Goal: Task Accomplishment & Management: Complete application form

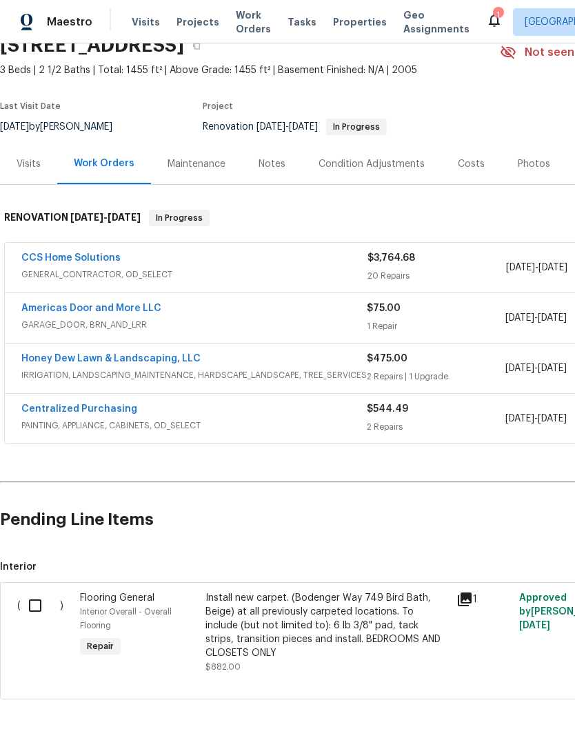
scroll to position [66, 0]
click at [39, 605] on input "checkbox" at bounding box center [40, 605] width 39 height 29
checkbox input "true"
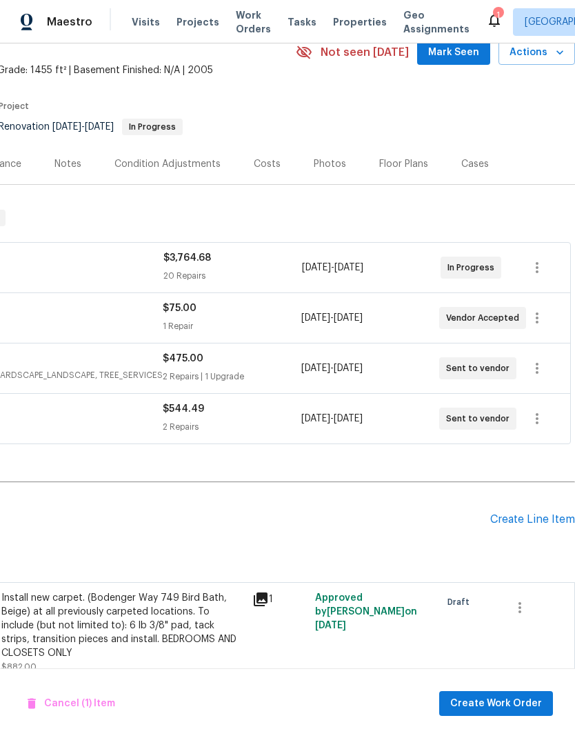
scroll to position [66, 204]
click at [509, 701] on span "Create Work Order" at bounding box center [496, 703] width 92 height 17
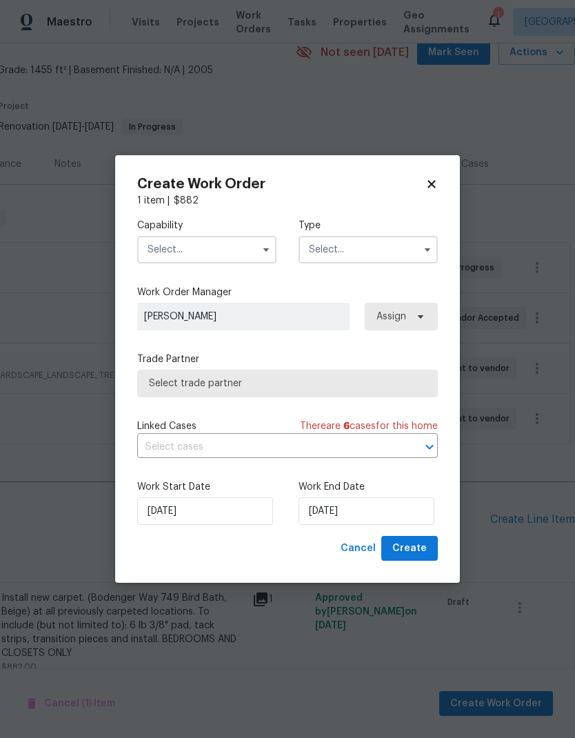
click at [232, 256] on input "text" at bounding box center [206, 250] width 139 height 28
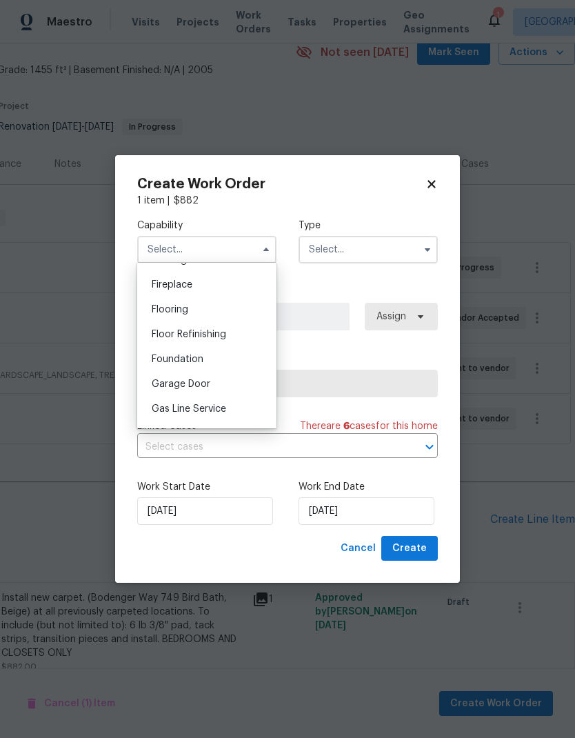
scroll to position [497, 0]
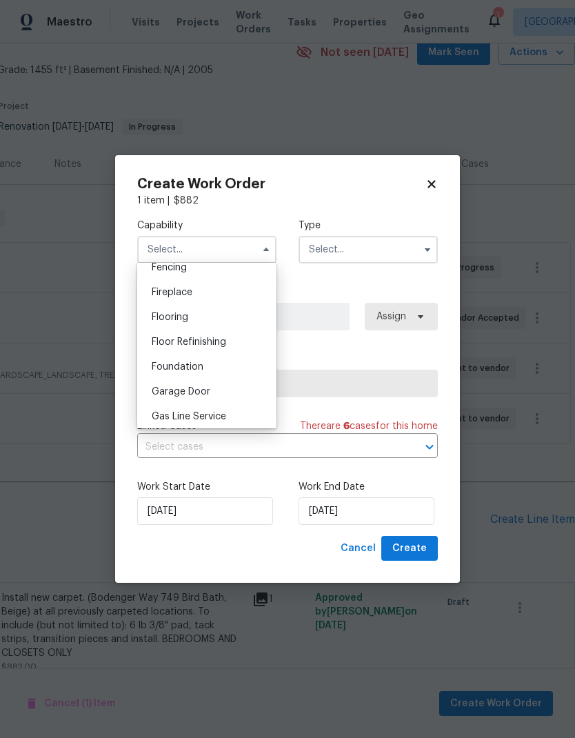
click at [217, 310] on div "Flooring" at bounding box center [207, 317] width 132 height 25
type input "Flooring"
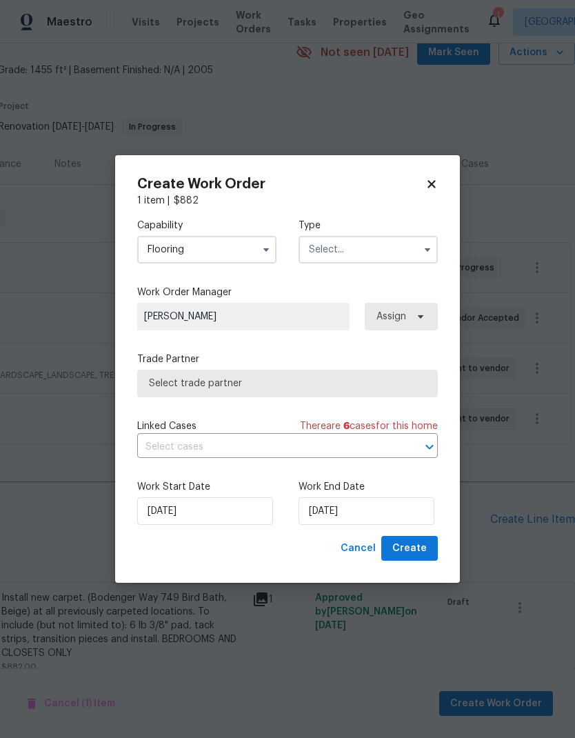
click at [379, 252] on input "text" at bounding box center [368, 250] width 139 height 28
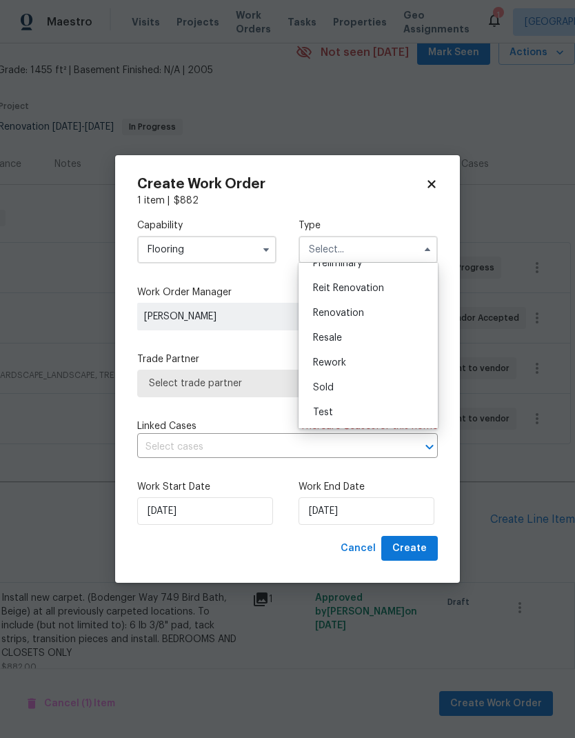
scroll to position [313, 0]
click at [364, 310] on span "Renovation" at bounding box center [338, 313] width 51 height 10
type input "Renovation"
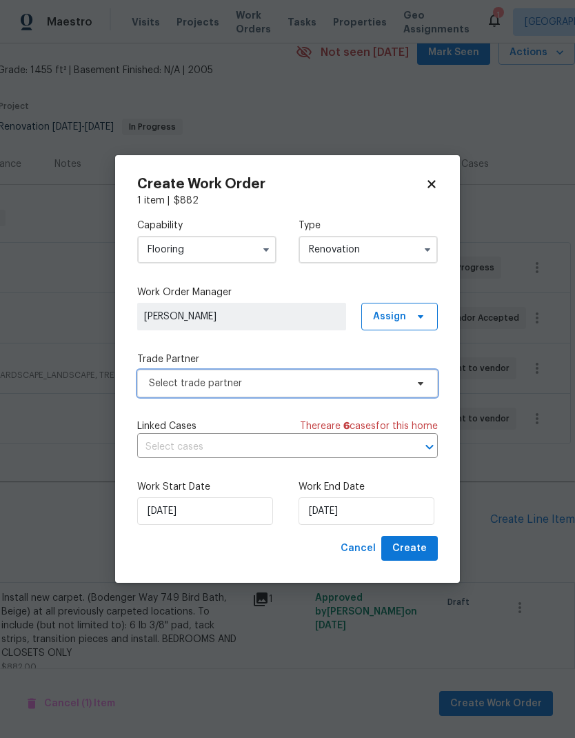
click at [350, 389] on span "Select trade partner" at bounding box center [277, 384] width 257 height 14
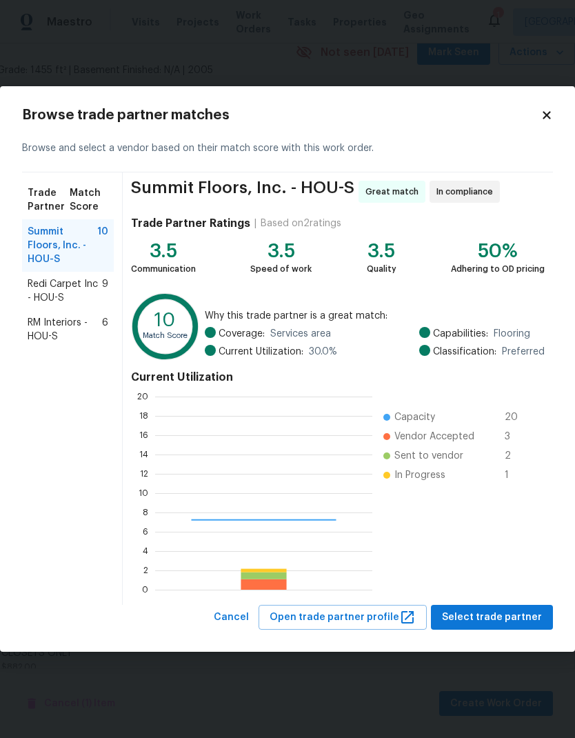
scroll to position [193, 217]
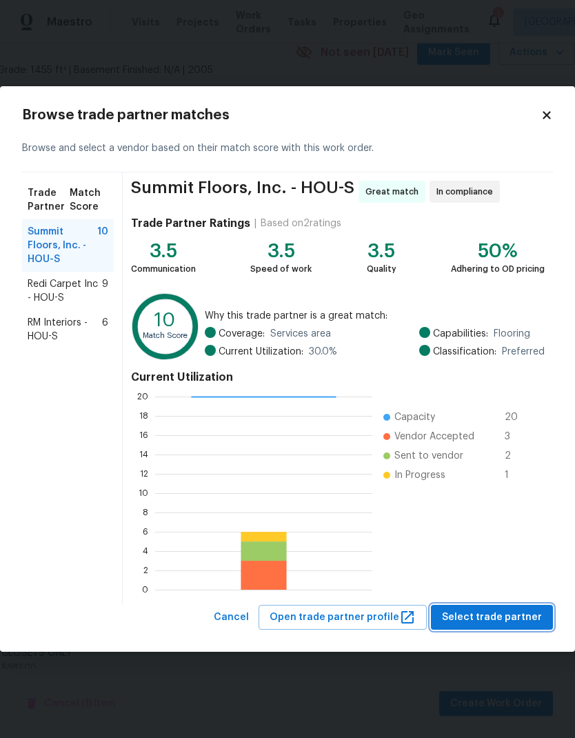
click at [519, 617] on span "Select trade partner" at bounding box center [492, 617] width 100 height 17
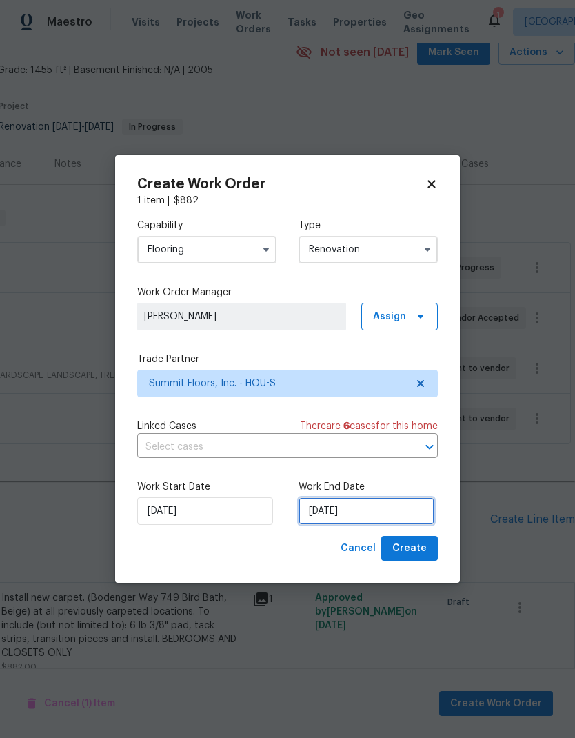
click at [350, 511] on input "[DATE]" at bounding box center [367, 511] width 136 height 28
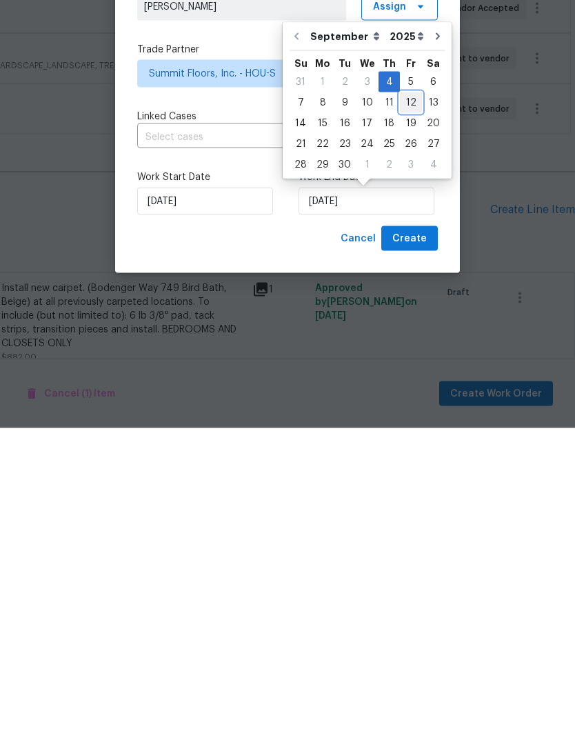
click at [401, 403] on div "12" at bounding box center [411, 412] width 22 height 19
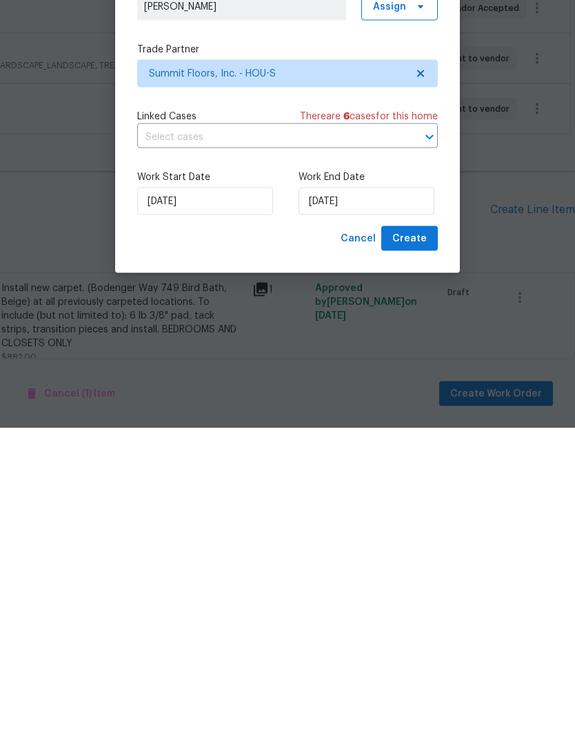
type input "9/12/2025"
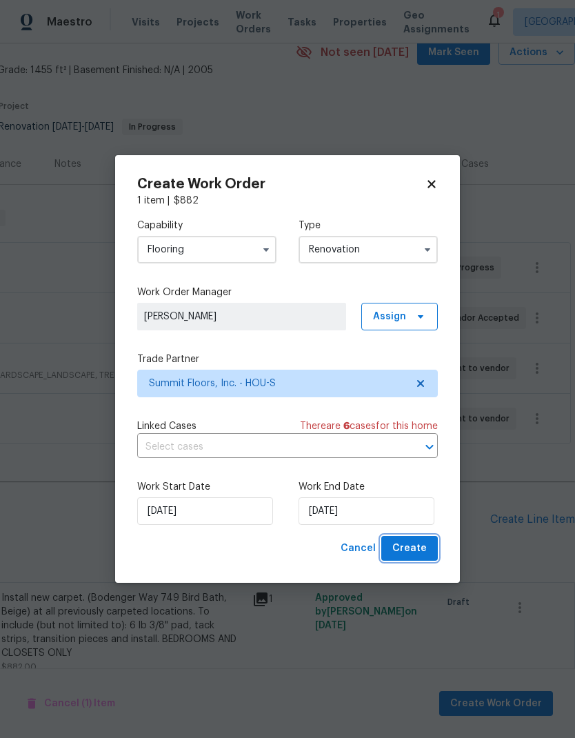
click at [415, 542] on span "Create" at bounding box center [410, 548] width 34 height 17
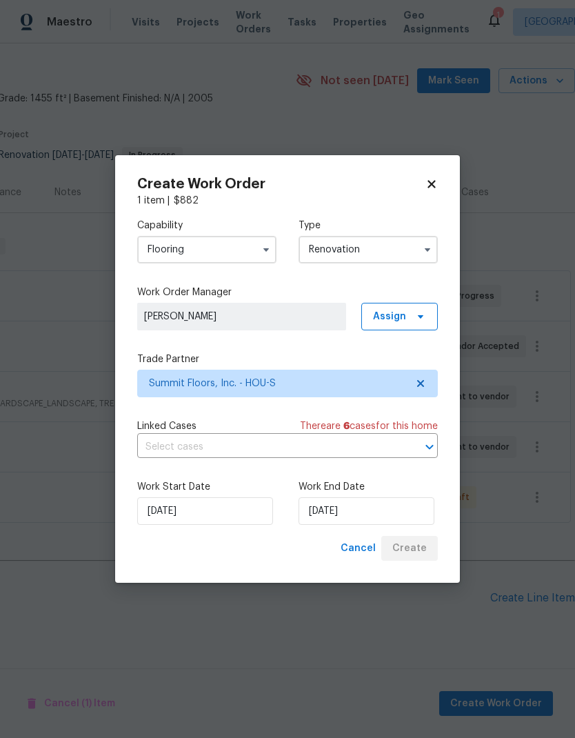
scroll to position [0, 204]
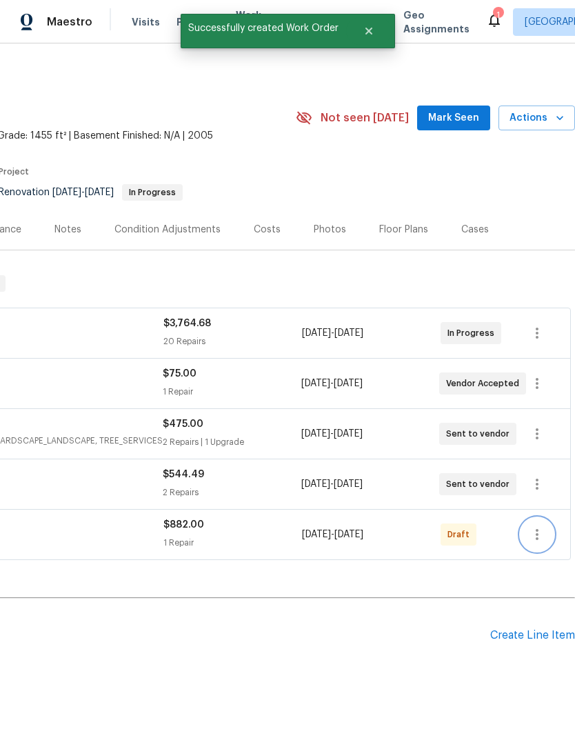
click at [541, 526] on icon "button" at bounding box center [537, 534] width 17 height 17
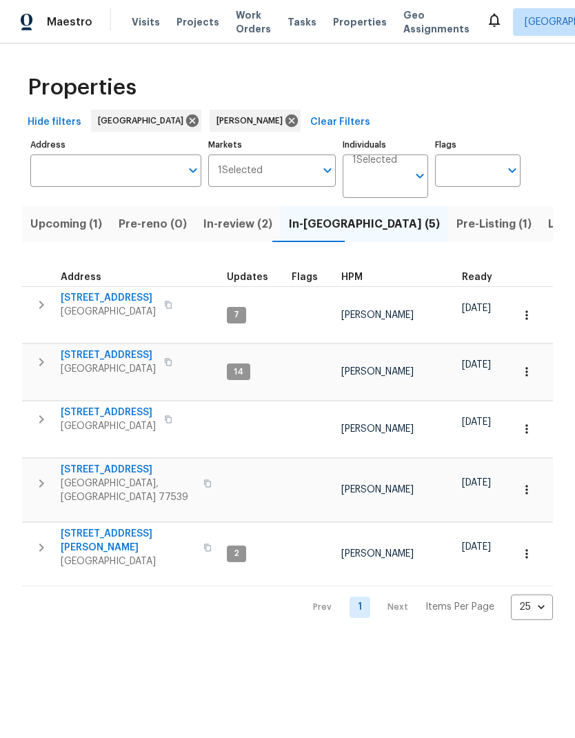
click at [107, 406] on span "3201 Brookhollow Dr" at bounding box center [108, 413] width 95 height 14
click at [548, 220] on span "Listed (12)" at bounding box center [576, 224] width 57 height 19
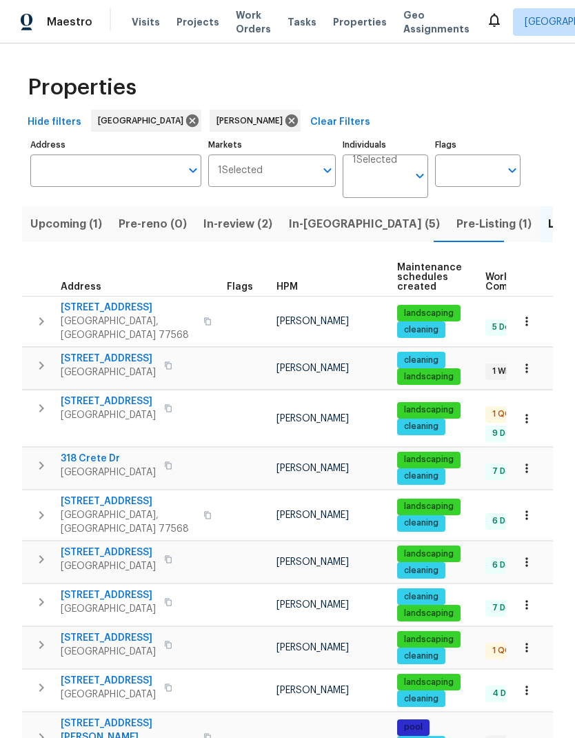
click at [112, 631] on span "15415 Woodhorn Dr" at bounding box center [108, 638] width 95 height 14
click at [112, 495] on span "607 Red Oak Canyon Ln" at bounding box center [128, 502] width 135 height 14
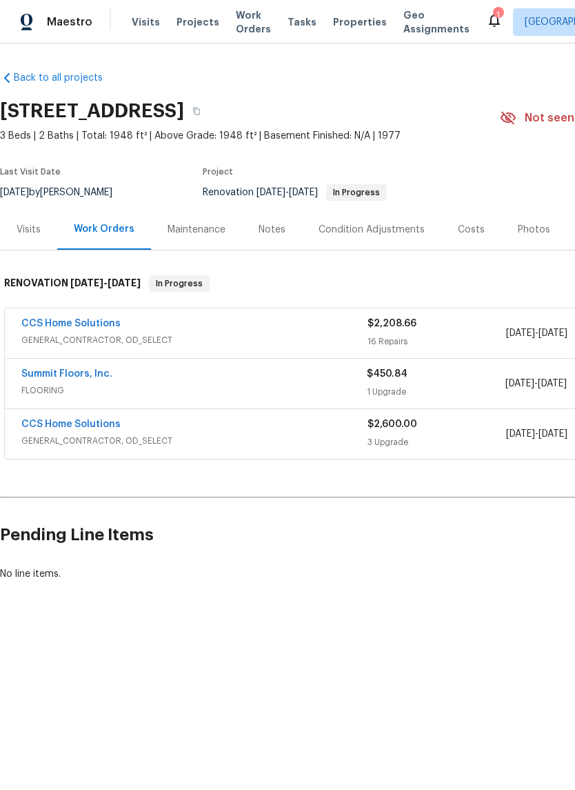
click at [92, 319] on link "CCS Home Solutions" at bounding box center [70, 324] width 99 height 10
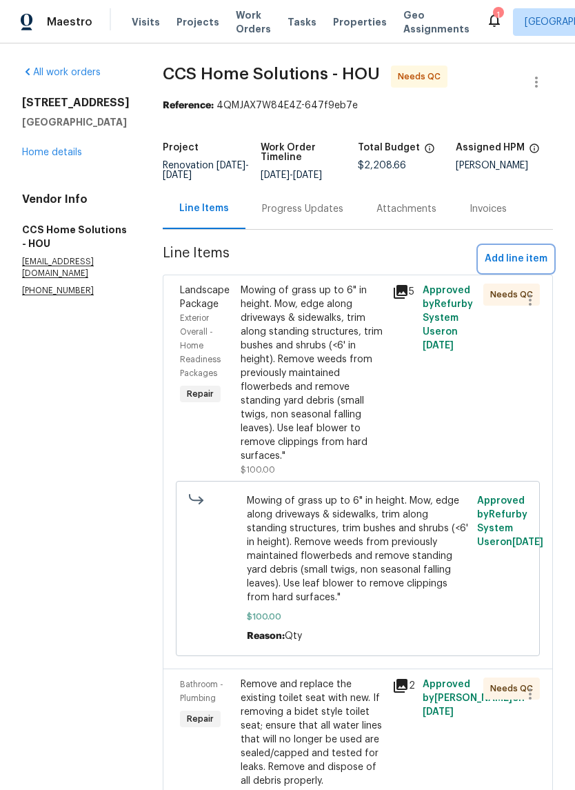
click at [526, 268] on span "Add line item" at bounding box center [516, 258] width 63 height 17
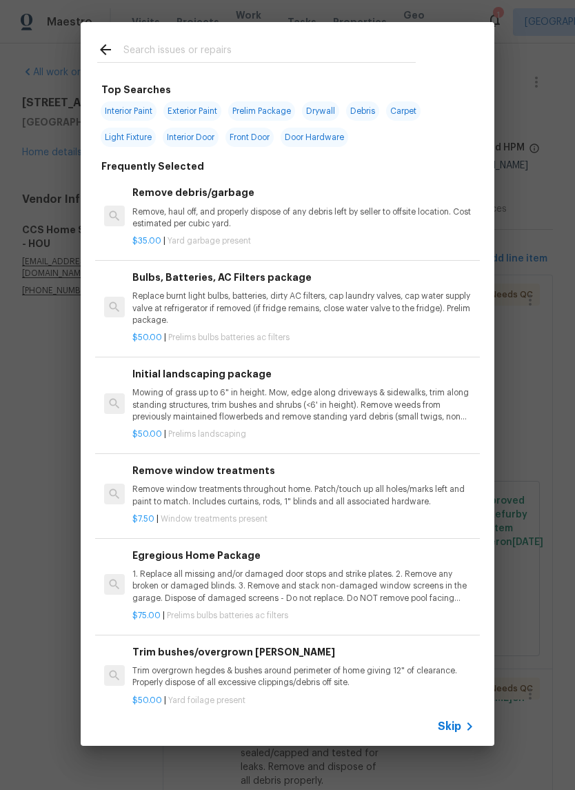
click at [173, 51] on input "text" at bounding box center [269, 51] width 292 height 21
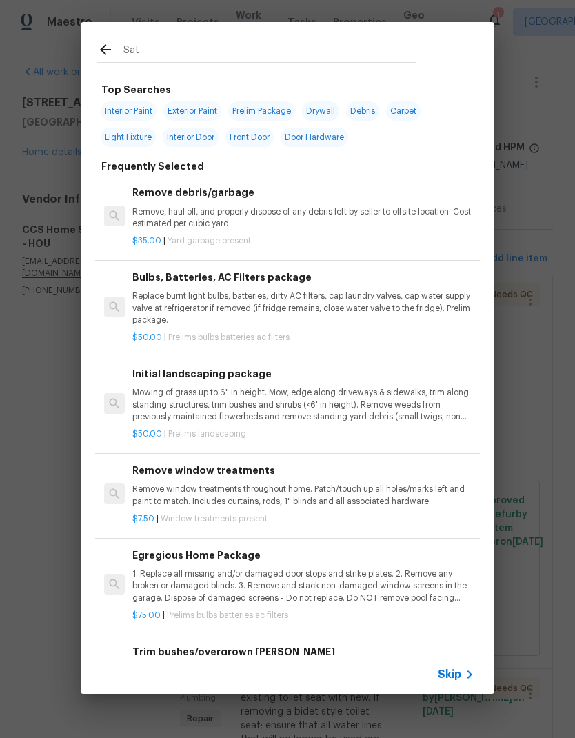
type input "Sate"
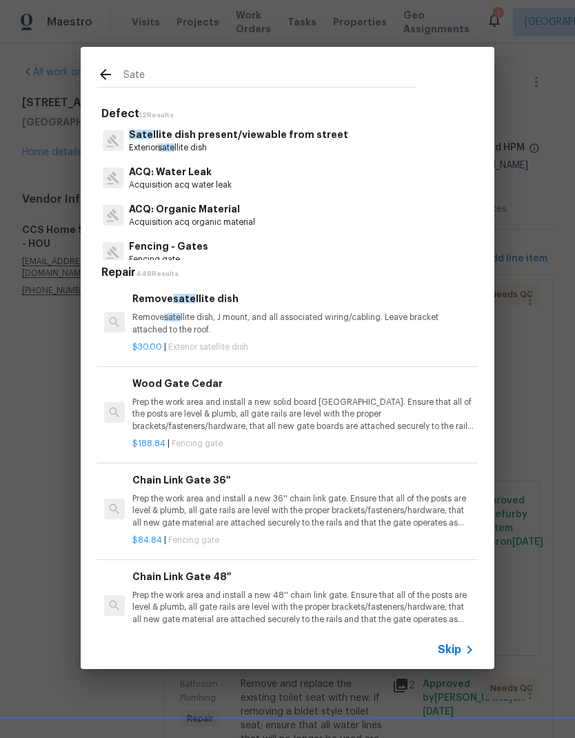
click at [322, 142] on p "Exterior sate llite dish" at bounding box center [238, 148] width 219 height 12
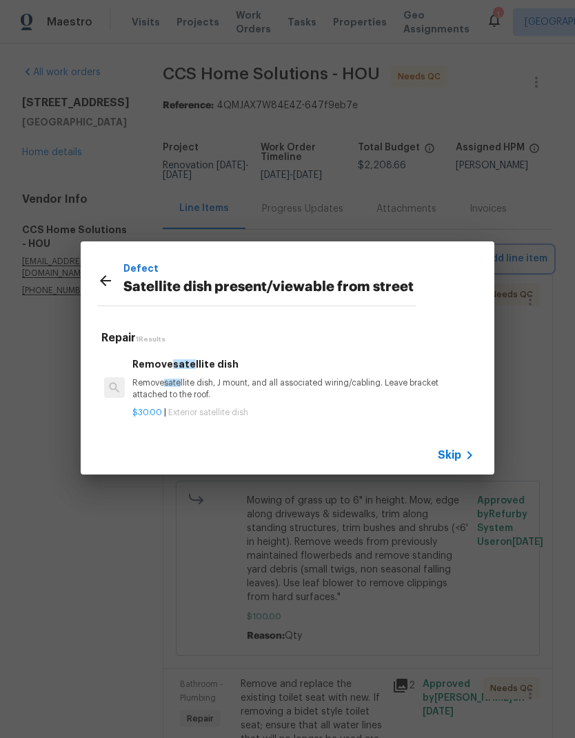
click at [315, 136] on div "Defect Satellite dish present/viewable from street Repair 1 Results Remove sate…" at bounding box center [287, 358] width 575 height 716
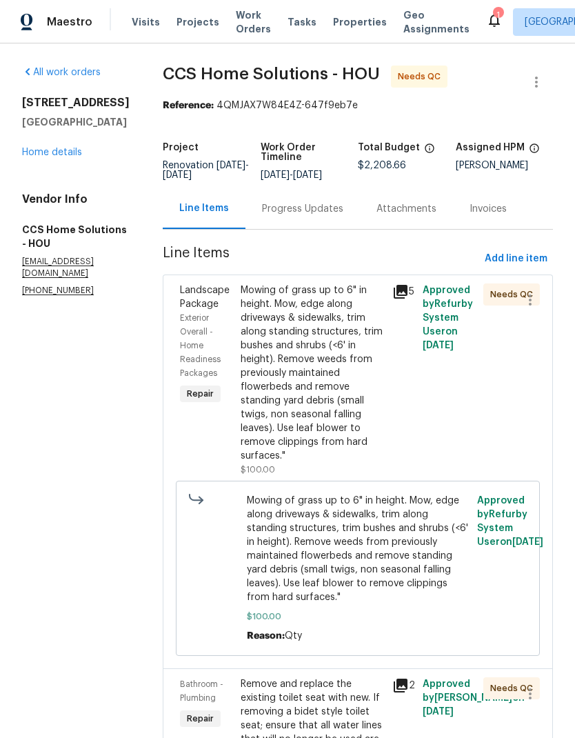
click at [203, 398] on div "Landscape Package Exterior Overall - Home Readiness Packages Repair" at bounding box center [206, 379] width 61 height 201
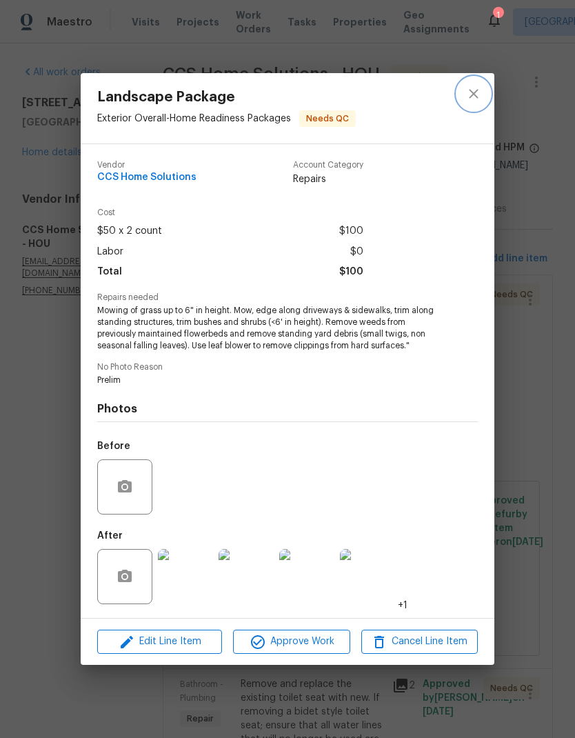
click at [477, 88] on icon "close" at bounding box center [474, 94] width 17 height 17
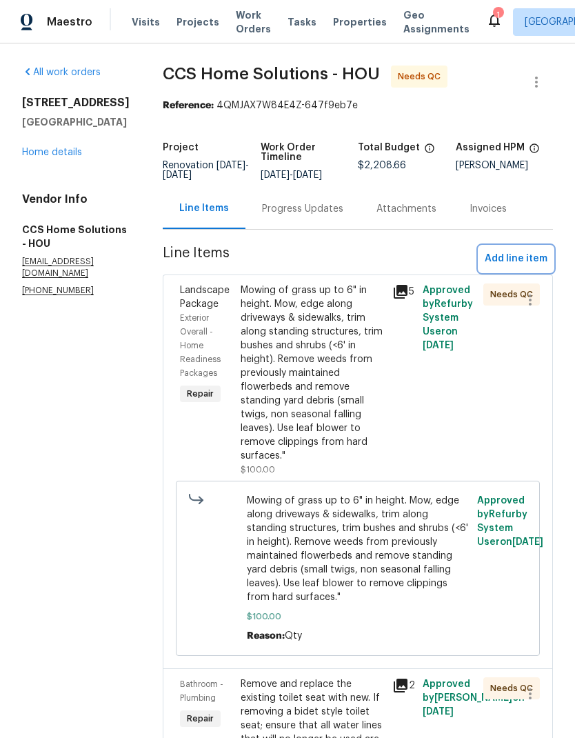
click at [527, 268] on span "Add line item" at bounding box center [516, 258] width 63 height 17
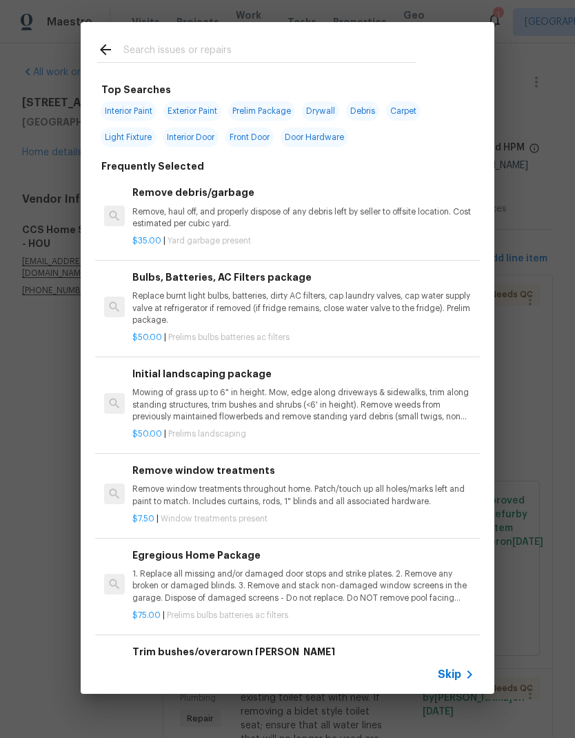
click at [285, 37] on div at bounding box center [257, 49] width 352 height 54
click at [158, 49] on input "text" at bounding box center [269, 51] width 292 height 21
type input "Sate"
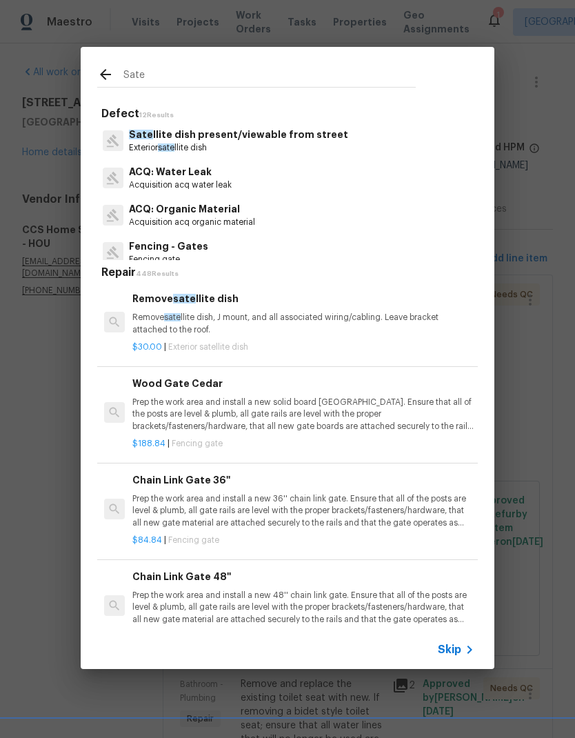
click at [212, 143] on p "Exterior sate llite dish" at bounding box center [238, 148] width 219 height 12
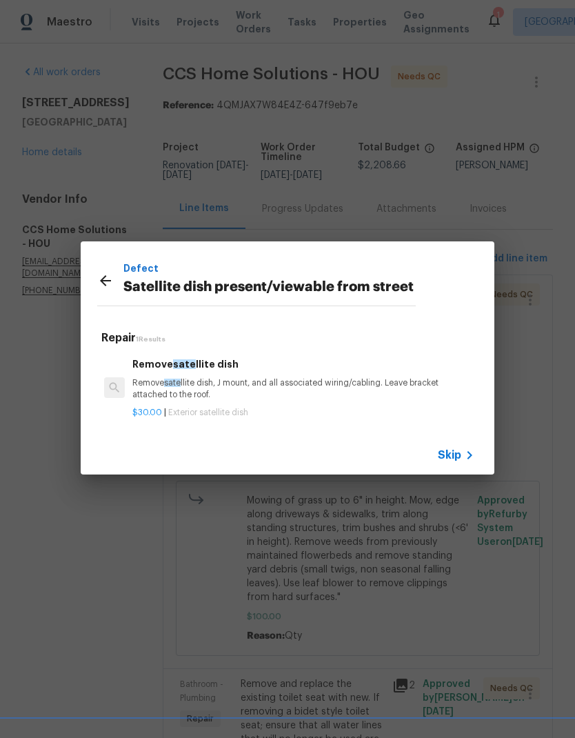
click at [208, 385] on p "Remove sate llite dish, J mount, and all associated wiring/cabling. Leave brack…" at bounding box center [303, 388] width 342 height 23
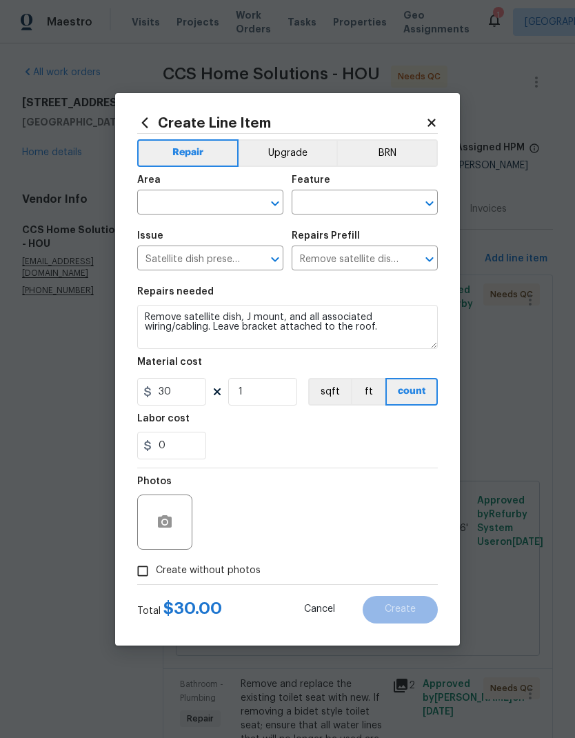
click at [225, 199] on input "text" at bounding box center [191, 203] width 108 height 21
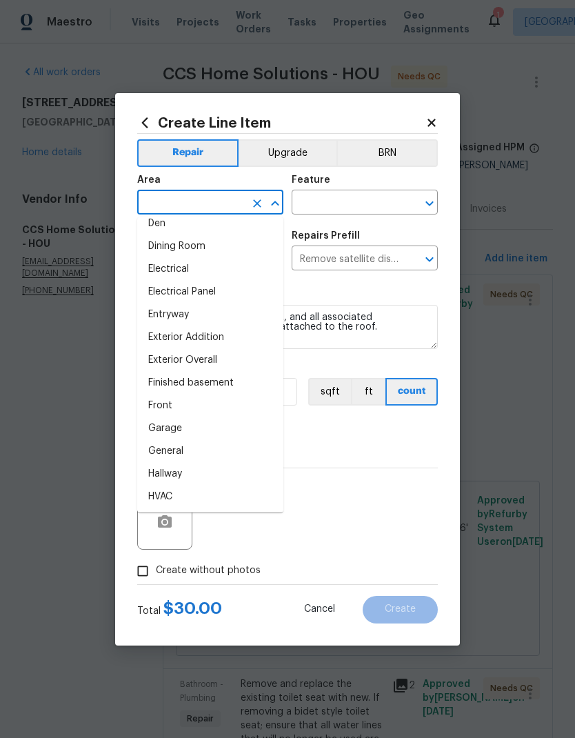
scroll to position [237, 0]
click at [216, 375] on li "Finished basement" at bounding box center [210, 384] width 146 height 23
type input "Finished basement"
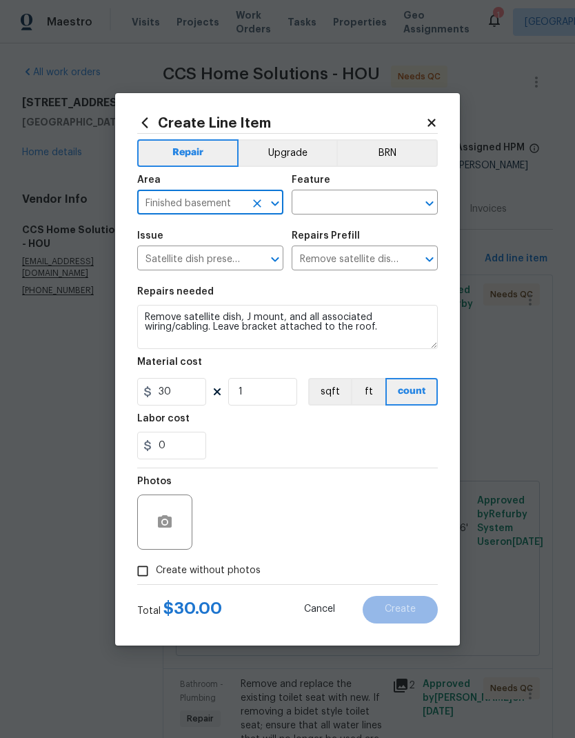
click at [369, 200] on input "text" at bounding box center [346, 203] width 108 height 21
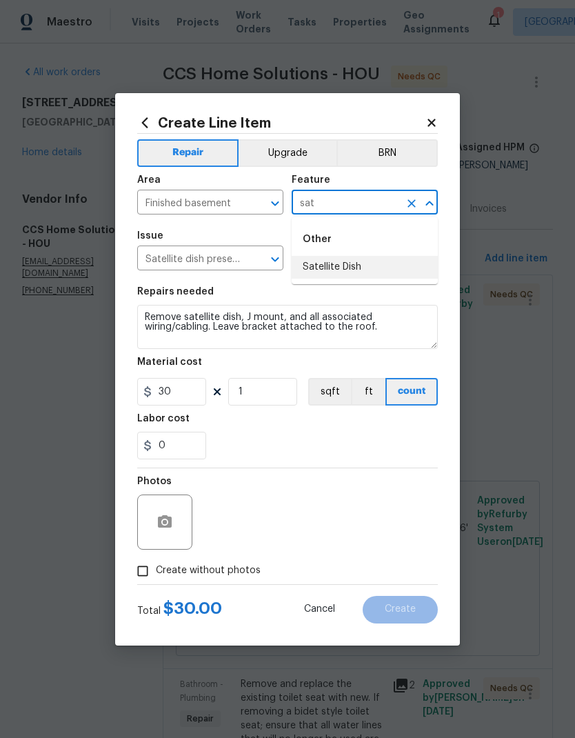
click at [385, 261] on li "Satellite Dish" at bounding box center [365, 267] width 146 height 23
type input "Satellite Dish"
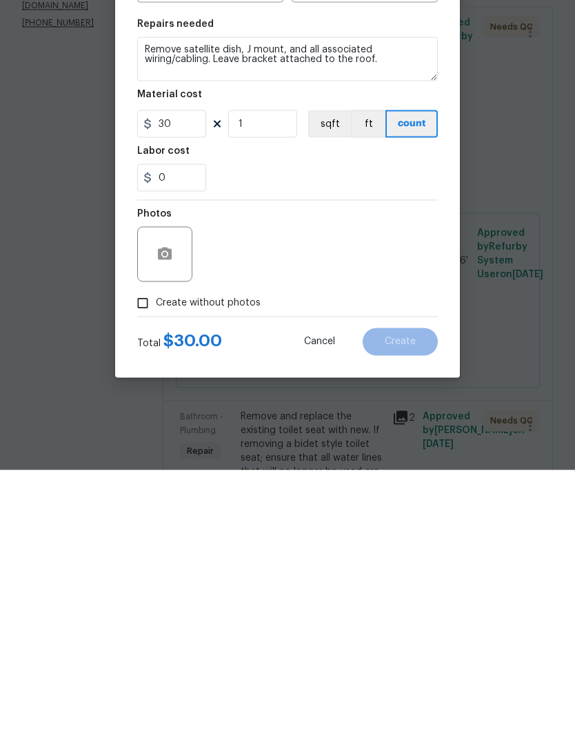
click at [143, 558] on input "Create without photos" at bounding box center [143, 571] width 26 height 26
checkbox input "true"
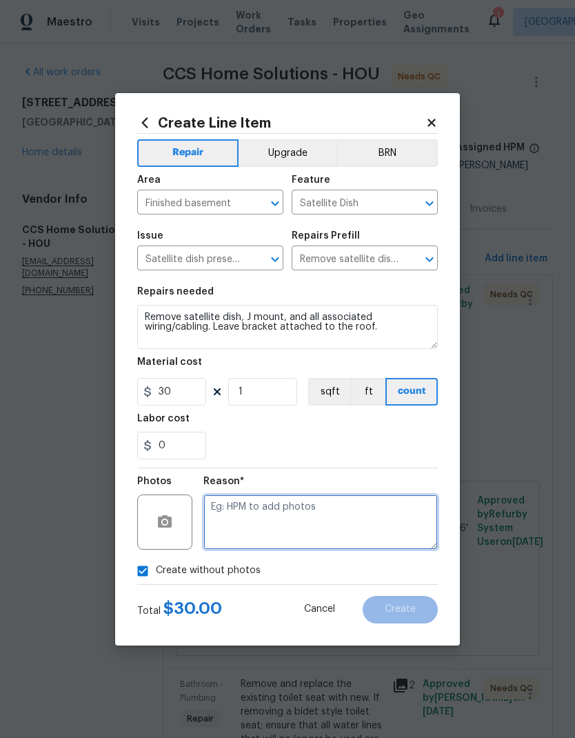
click at [341, 517] on textarea at bounding box center [321, 522] width 235 height 55
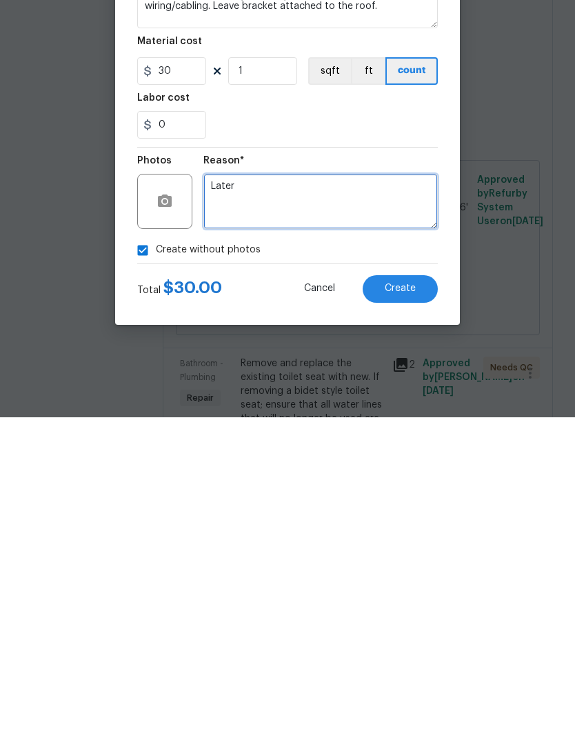
type textarea "Later"
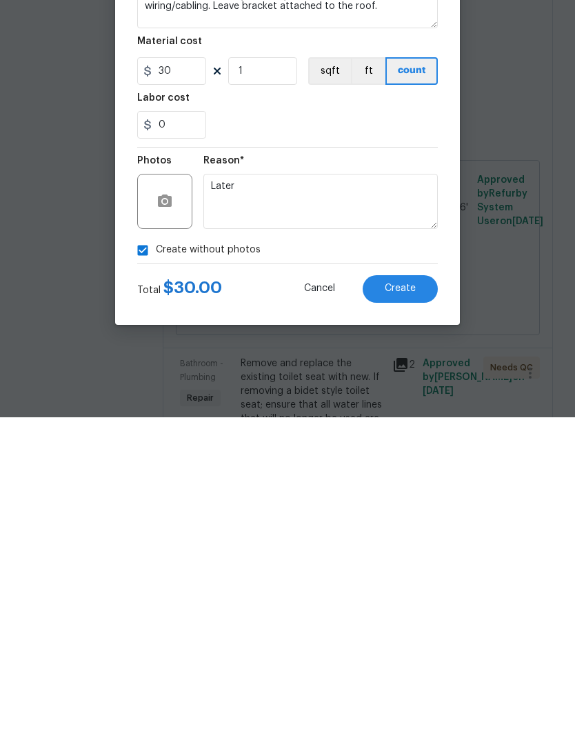
click at [421, 596] on button "Create" at bounding box center [400, 610] width 75 height 28
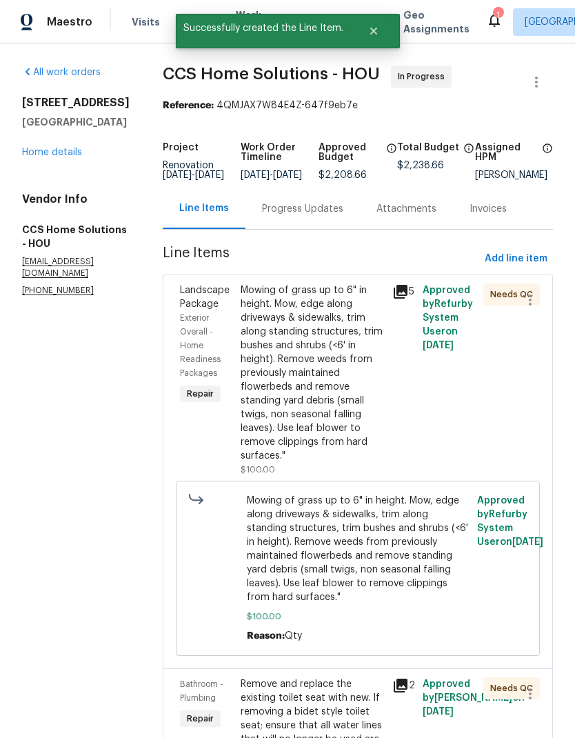
scroll to position [0, 0]
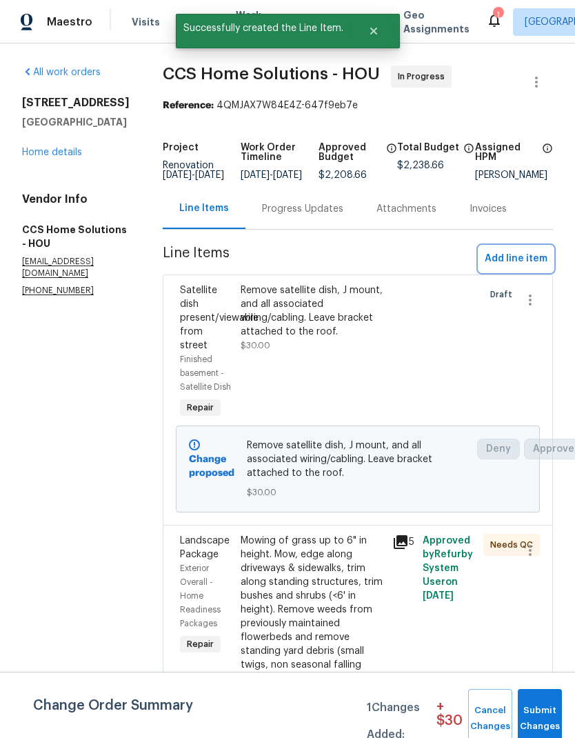
click at [524, 268] on span "Add line item" at bounding box center [516, 258] width 63 height 17
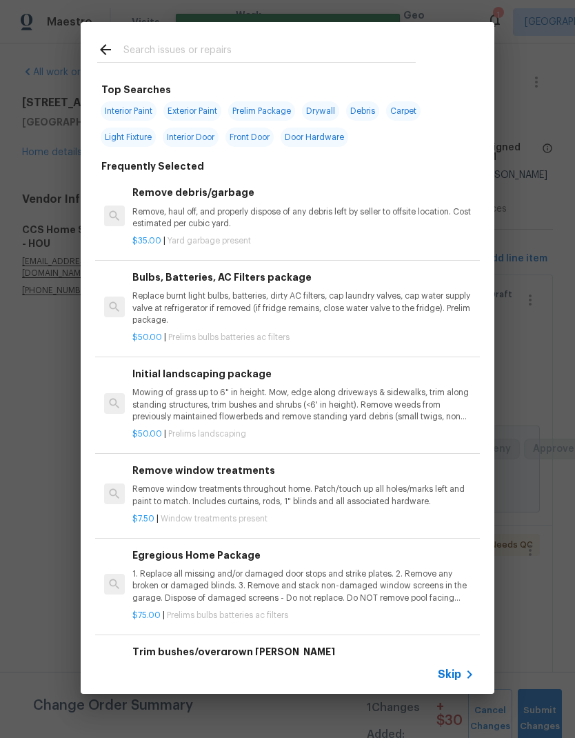
click at [316, 41] on input "text" at bounding box center [269, 51] width 292 height 21
type input "Debr"
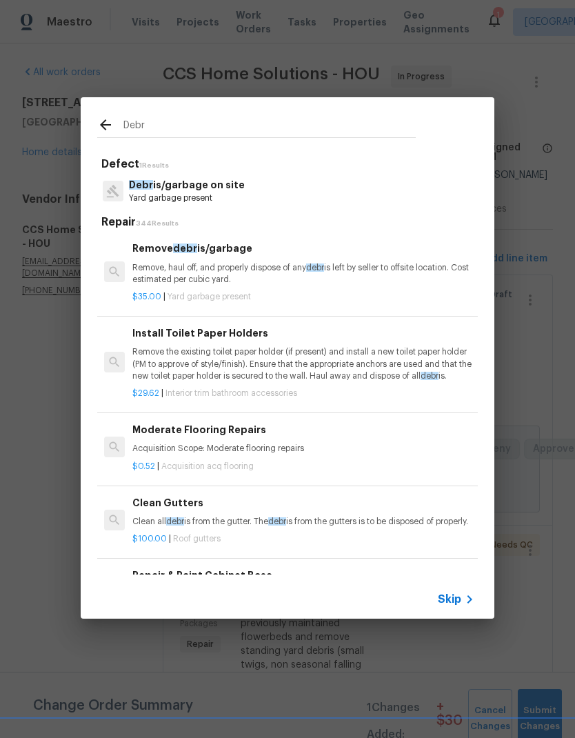
click at [244, 259] on div "Remove debr is/garbage Remove, haul off, and properly dispose of any debr is le…" at bounding box center [303, 263] width 342 height 45
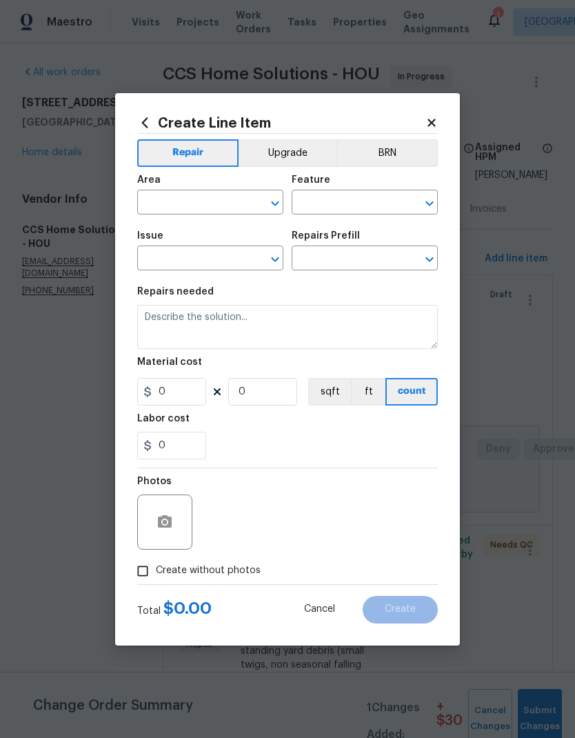
type input "Debris/garbage on site"
type input "Remove debris/garbage $35.00"
type textarea "Remove, haul off, and properly dispose of any debris left by seller to offsite …"
type input "35"
type input "1"
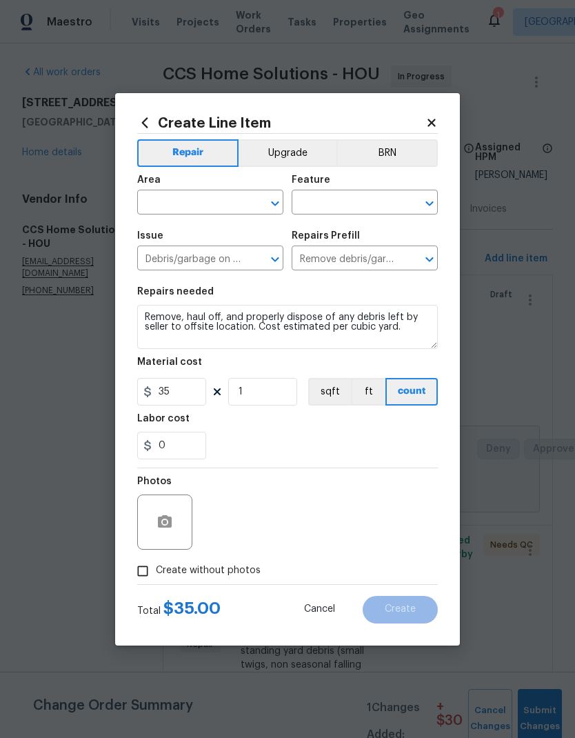
click at [232, 204] on input "text" at bounding box center [191, 203] width 108 height 21
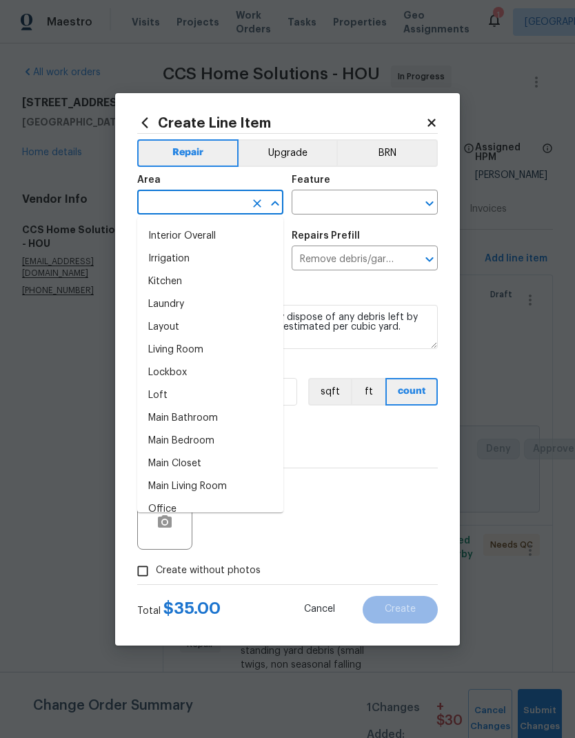
scroll to position [566, 0]
click at [217, 274] on li "Kitchen" at bounding box center [210, 282] width 146 height 23
type input "Kitchen"
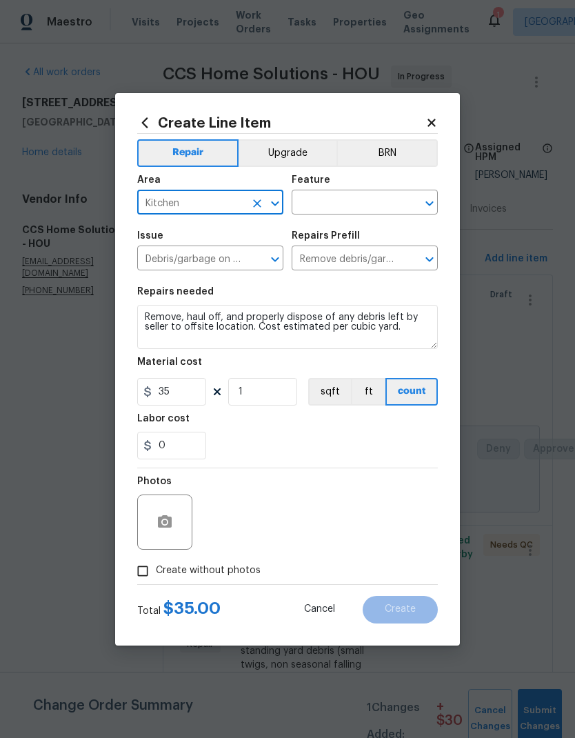
click at [370, 195] on input "text" at bounding box center [346, 203] width 108 height 21
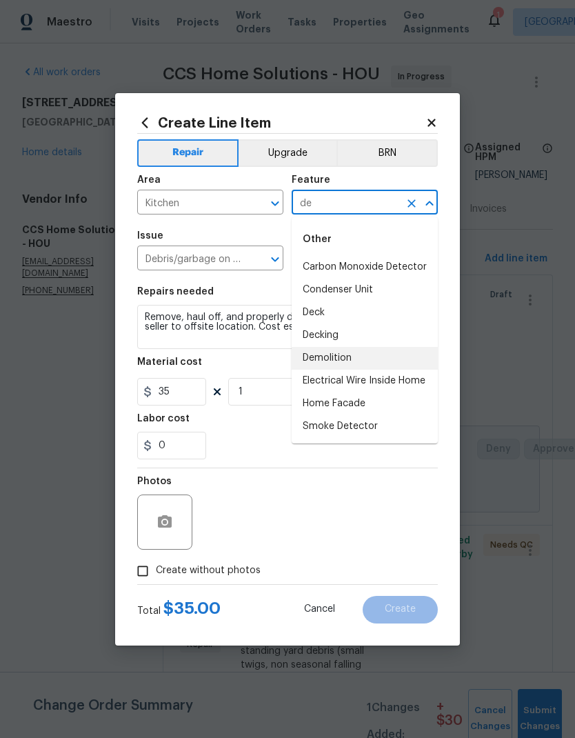
click at [348, 358] on li "Demolition" at bounding box center [365, 358] width 146 height 23
type input "Demolition"
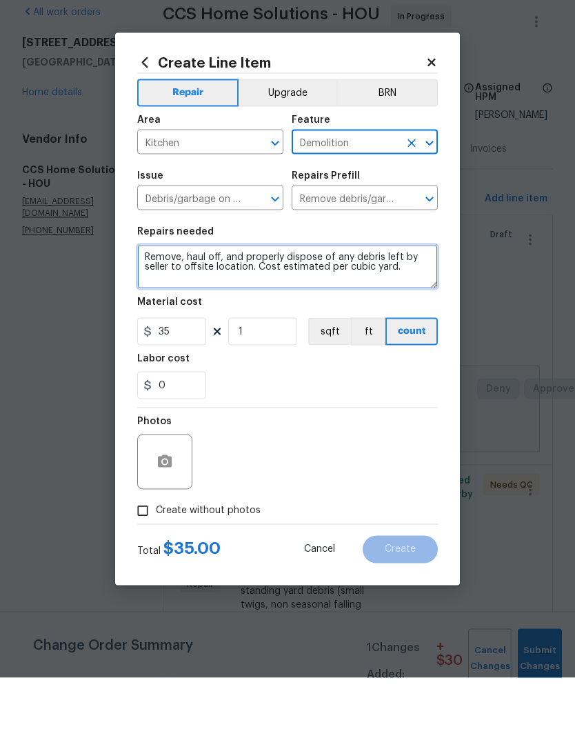
click at [413, 305] on textarea "Remove, haul off, and properly dispose of any debris left by seller to offsite …" at bounding box center [287, 327] width 301 height 44
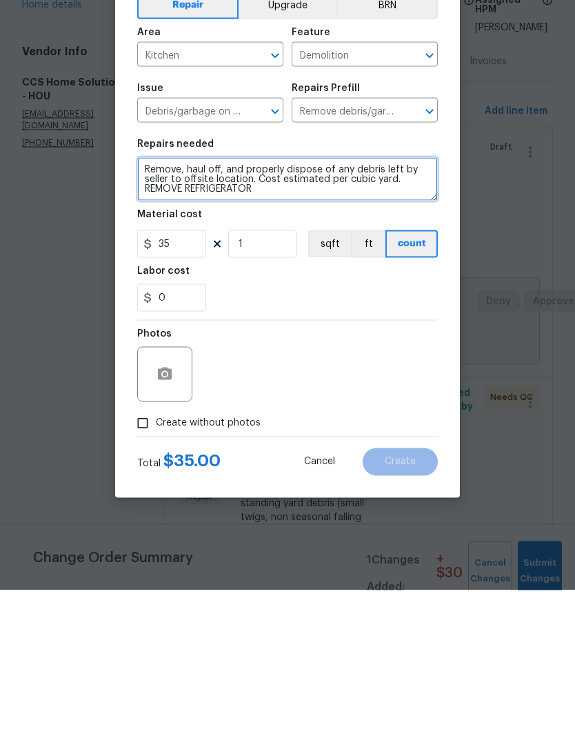
type textarea "Remove, haul off, and properly dispose of any debris left by seller to offsite …"
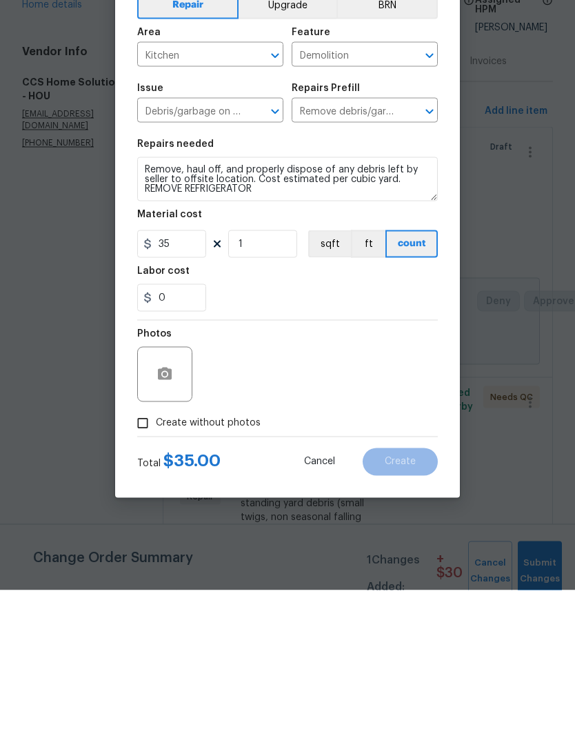
click at [407, 432] on div "0" at bounding box center [287, 446] width 301 height 28
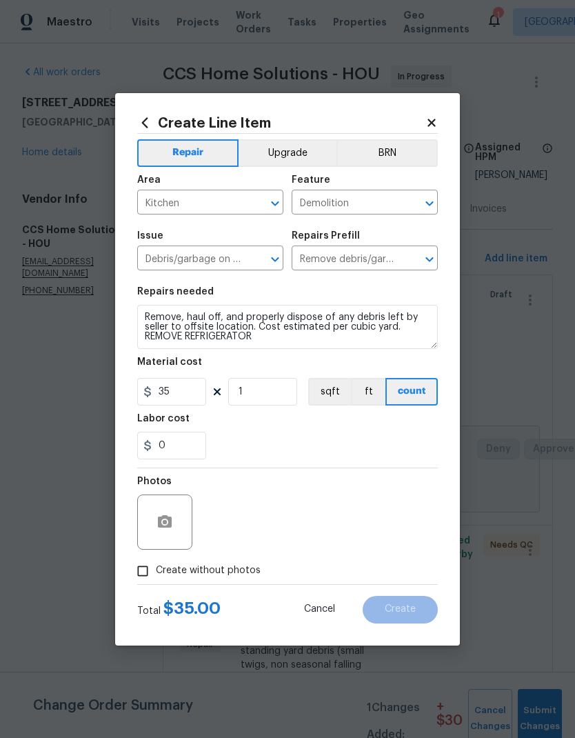
click at [143, 575] on input "Create without photos" at bounding box center [143, 571] width 26 height 26
checkbox input "true"
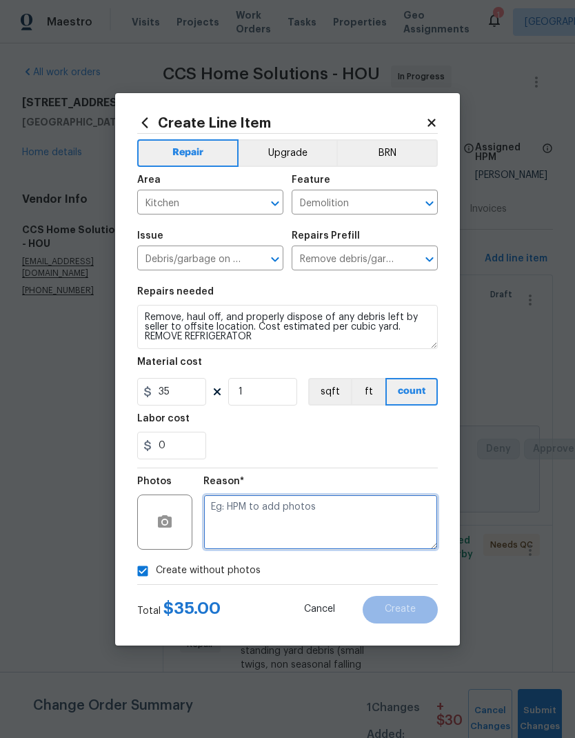
click at [272, 521] on textarea at bounding box center [321, 522] width 235 height 55
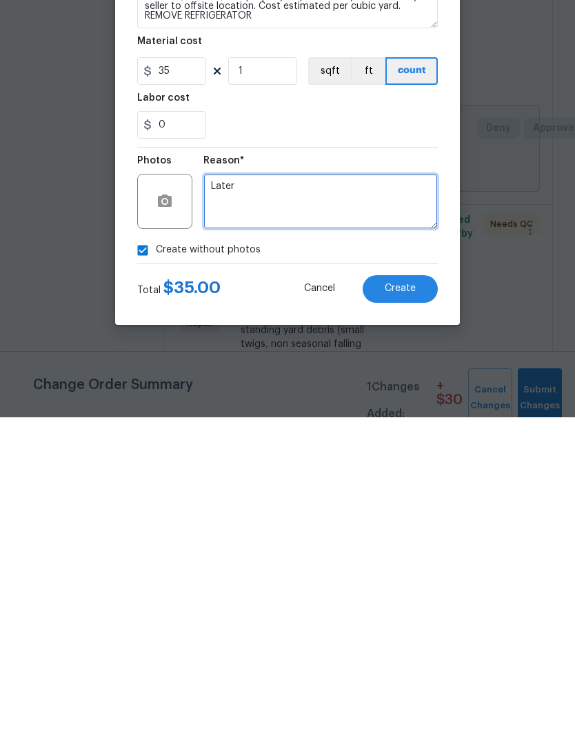
type textarea "Later"
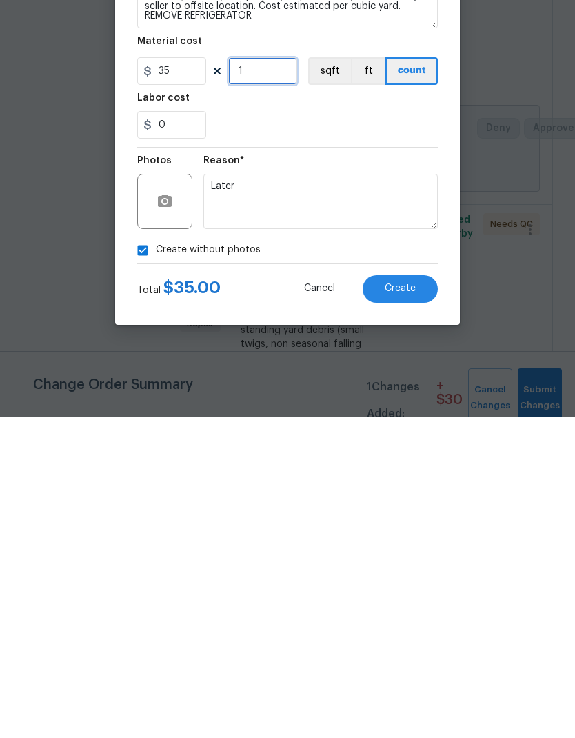
click at [269, 378] on input "1" at bounding box center [262, 392] width 69 height 28
click at [268, 378] on input "1" at bounding box center [262, 392] width 69 height 28
type input "2"
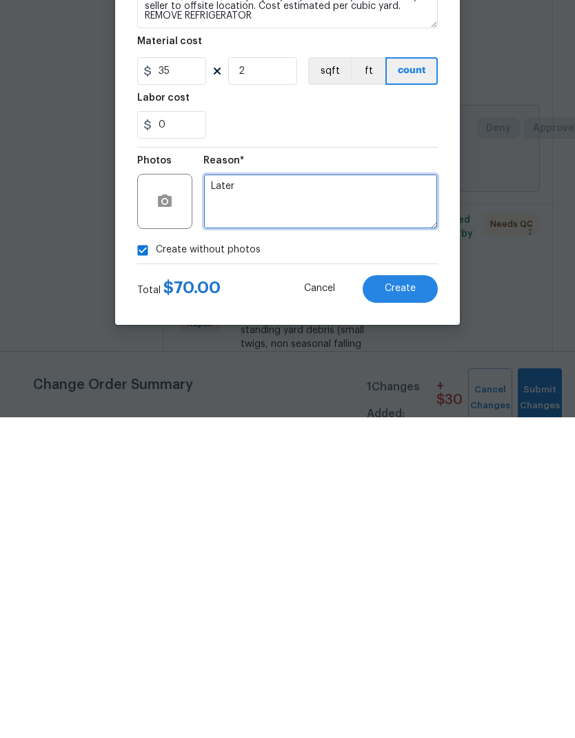
click at [381, 495] on textarea "Later" at bounding box center [321, 522] width 235 height 55
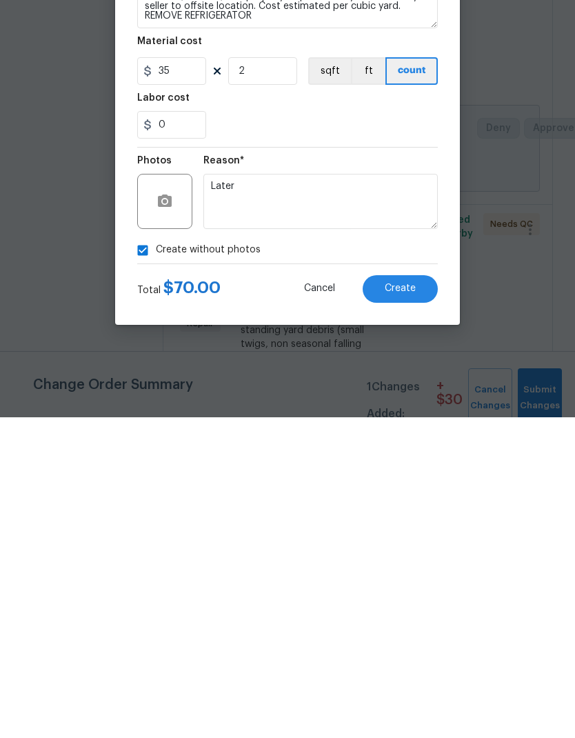
click at [414, 604] on span "Create" at bounding box center [400, 609] width 31 height 10
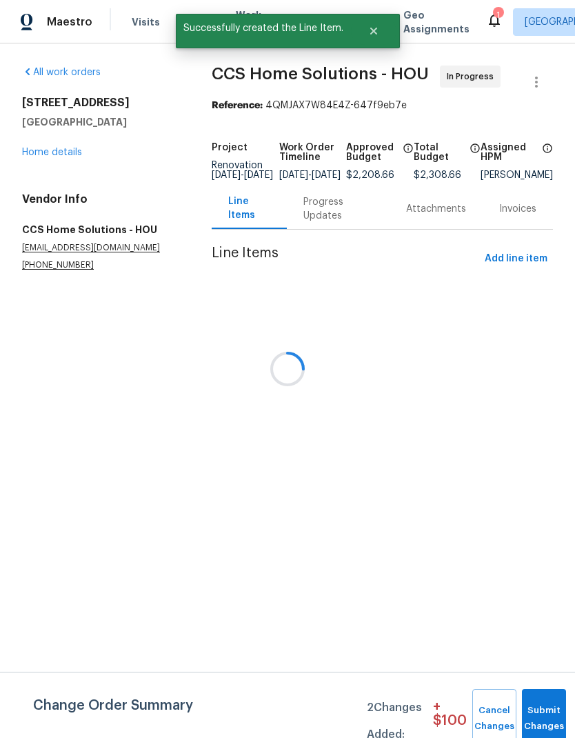
scroll to position [0, 0]
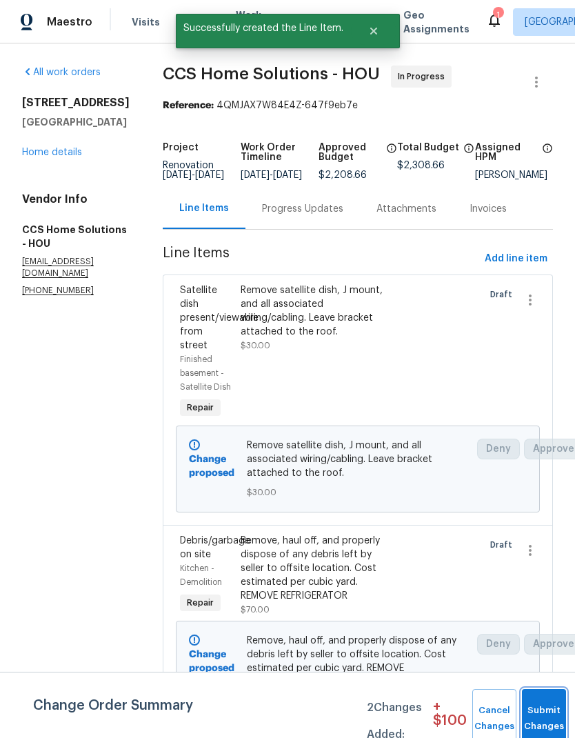
click at [543, 713] on button "Submit Changes" at bounding box center [544, 718] width 44 height 59
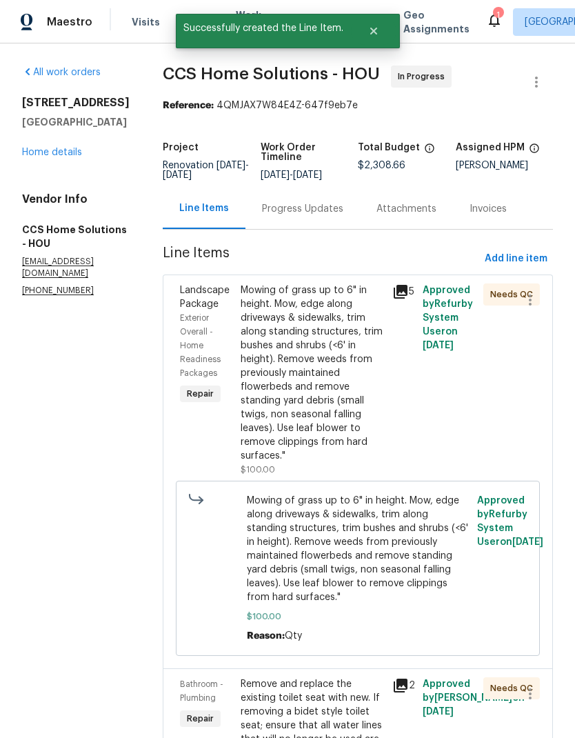
click at [59, 153] on link "Home details" at bounding box center [52, 153] width 60 height 10
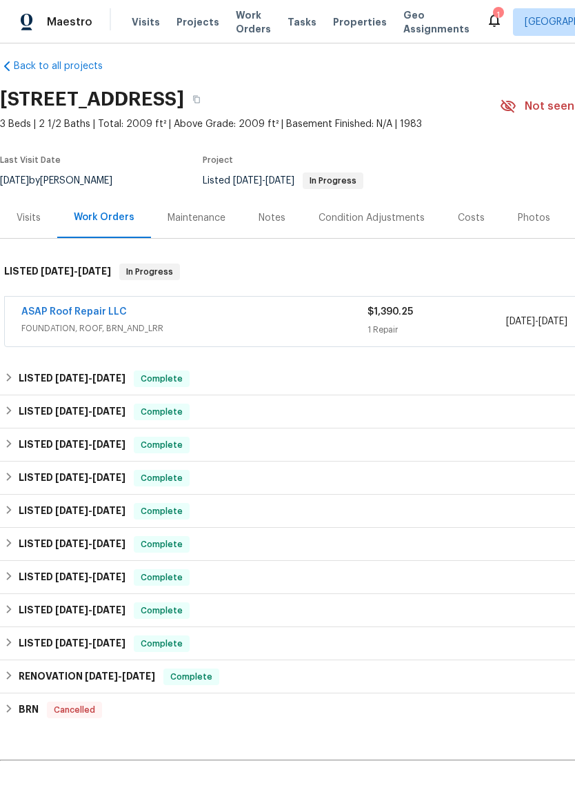
scroll to position [12, 0]
click at [103, 314] on link "ASAP Roof Repair LLC" at bounding box center [74, 312] width 106 height 10
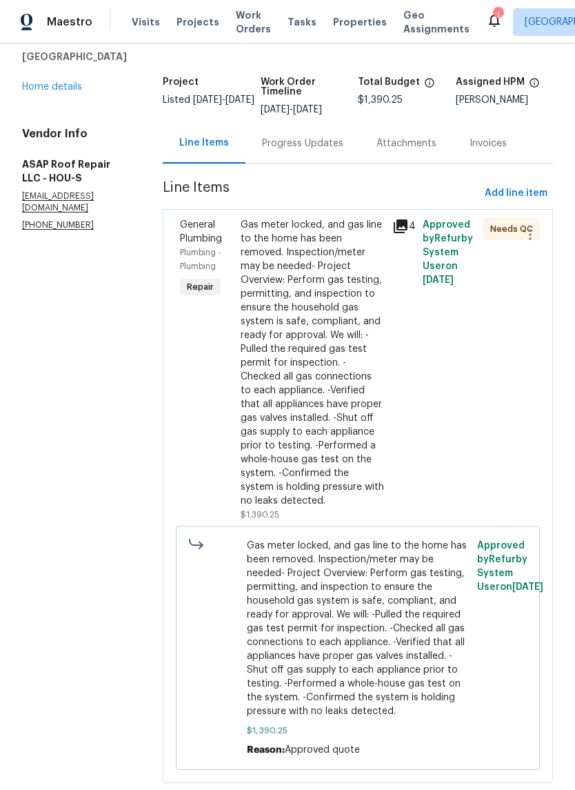
scroll to position [65, 0]
click at [341, 434] on div "Gas meter locked, and gas line to the home has been removed. Inspection/meter m…" at bounding box center [312, 364] width 143 height 290
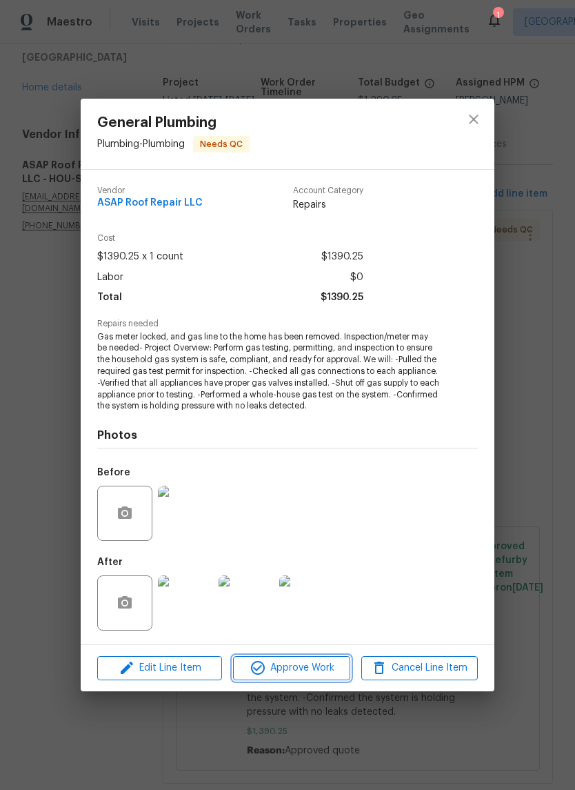
click at [297, 668] on span "Approve Work" at bounding box center [291, 667] width 108 height 17
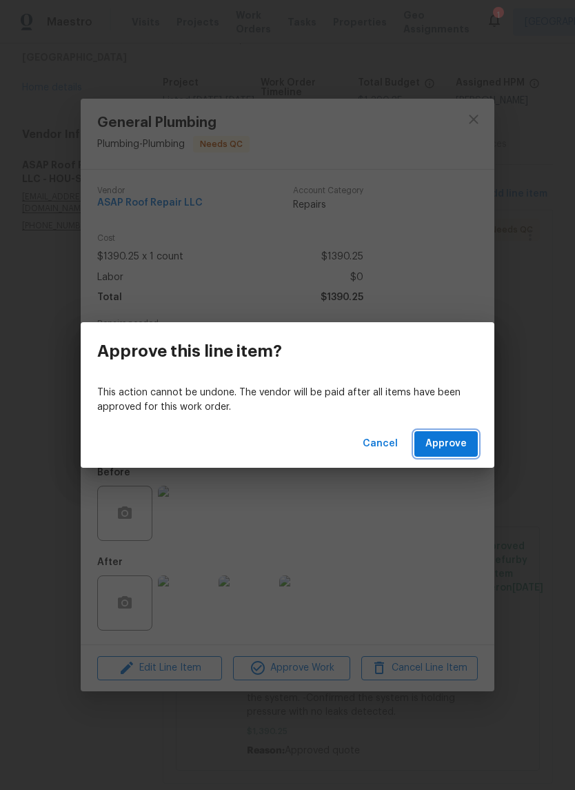
click at [448, 449] on span "Approve" at bounding box center [446, 443] width 41 height 17
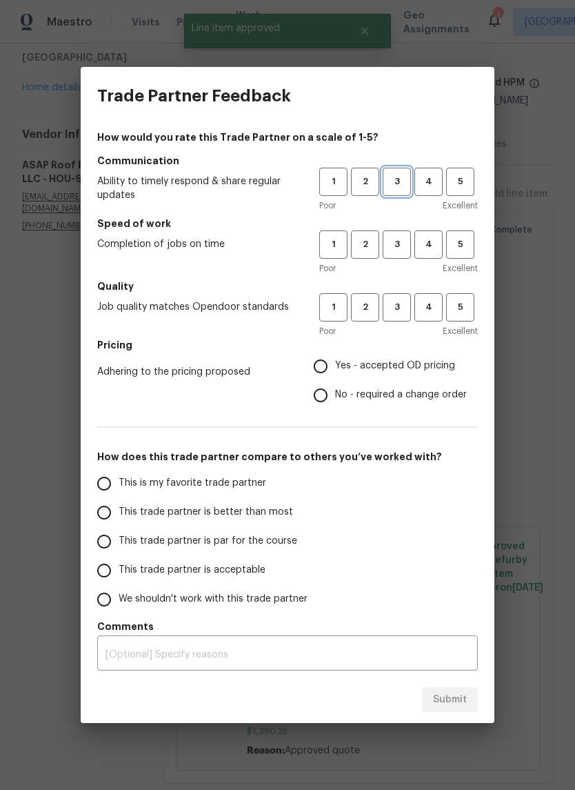
click at [399, 170] on button "3" at bounding box center [397, 182] width 28 height 28
click at [397, 233] on button "3" at bounding box center [397, 244] width 28 height 28
click at [405, 306] on span "3" at bounding box center [397, 307] width 26 height 16
click at [381, 362] on span "Yes - accepted OD pricing" at bounding box center [395, 366] width 120 height 14
click at [335, 362] on input "Yes - accepted OD pricing" at bounding box center [320, 366] width 29 height 29
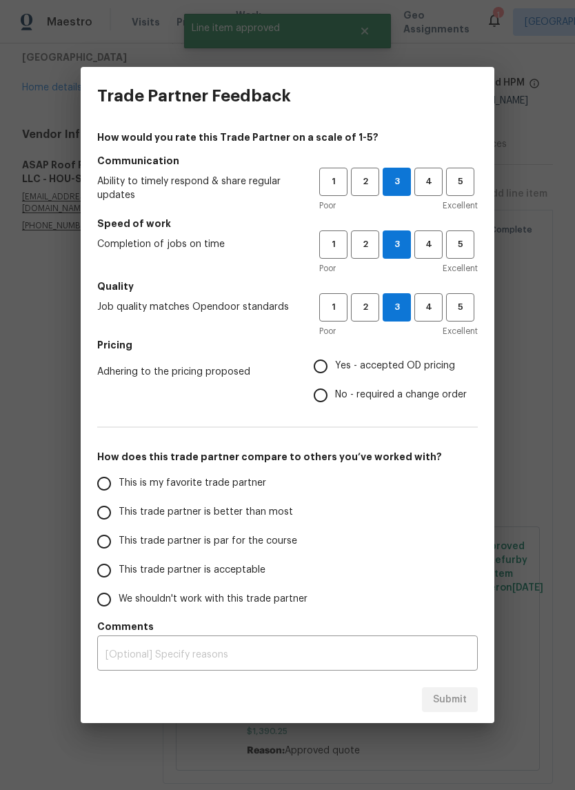
radio input "true"
click at [209, 543] on span "This trade partner is par for the course" at bounding box center [208, 541] width 179 height 14
click at [119, 543] on input "This trade partner is par for the course" at bounding box center [104, 541] width 29 height 29
click at [464, 693] on span "Submit" at bounding box center [450, 699] width 34 height 17
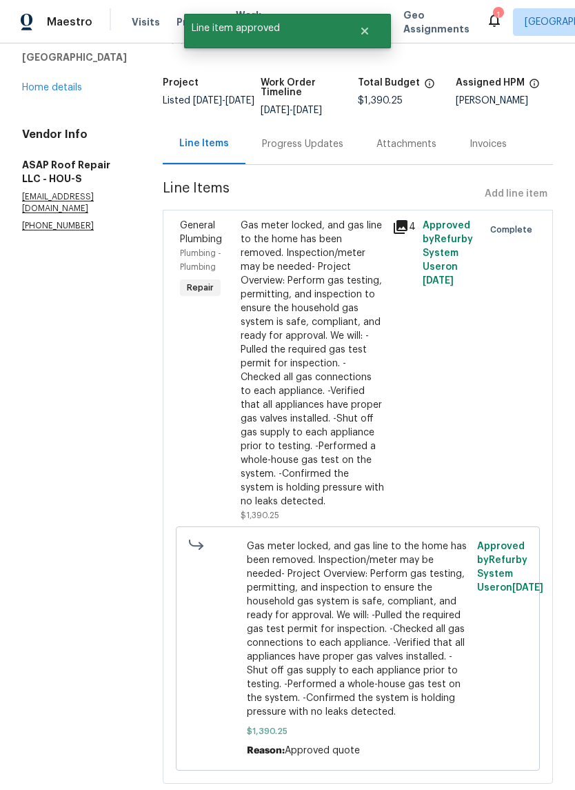
radio input "true"
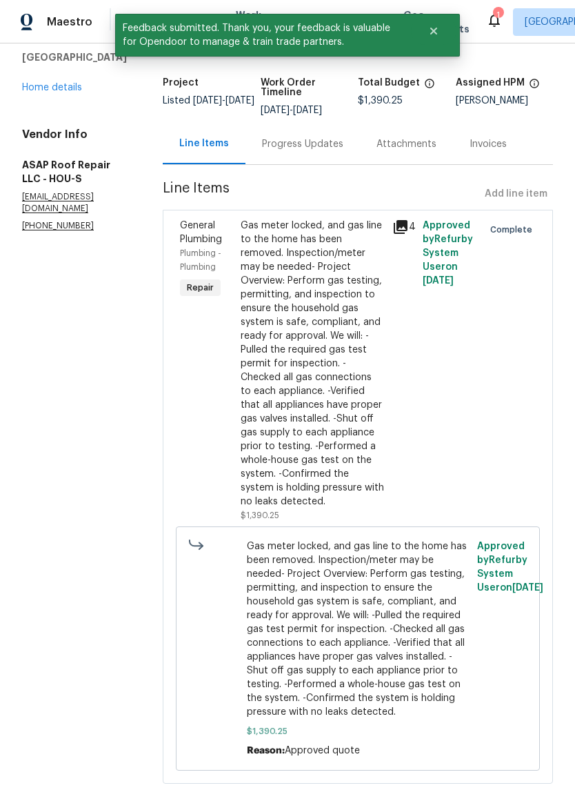
click at [54, 78] on div "15415 Woodhorn Dr Houston, TX 77062 Home details" at bounding box center [76, 62] width 108 height 63
click at [52, 92] on link "Home details" at bounding box center [52, 88] width 60 height 10
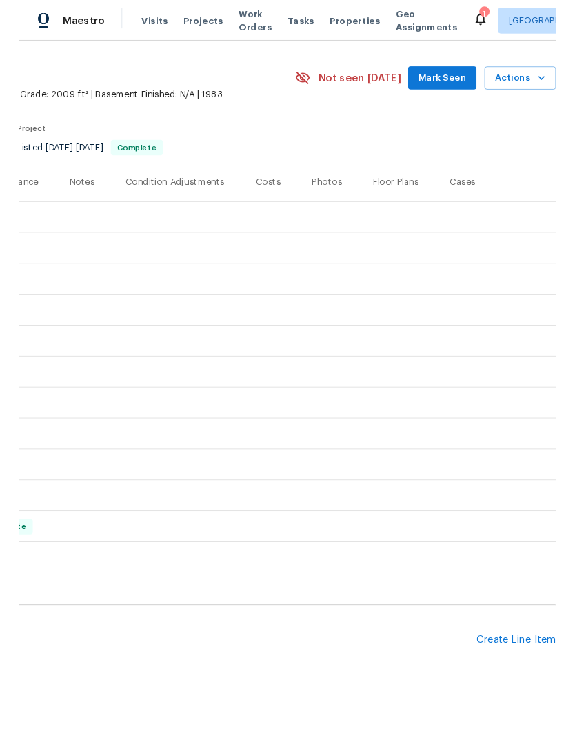
scroll to position [34, 204]
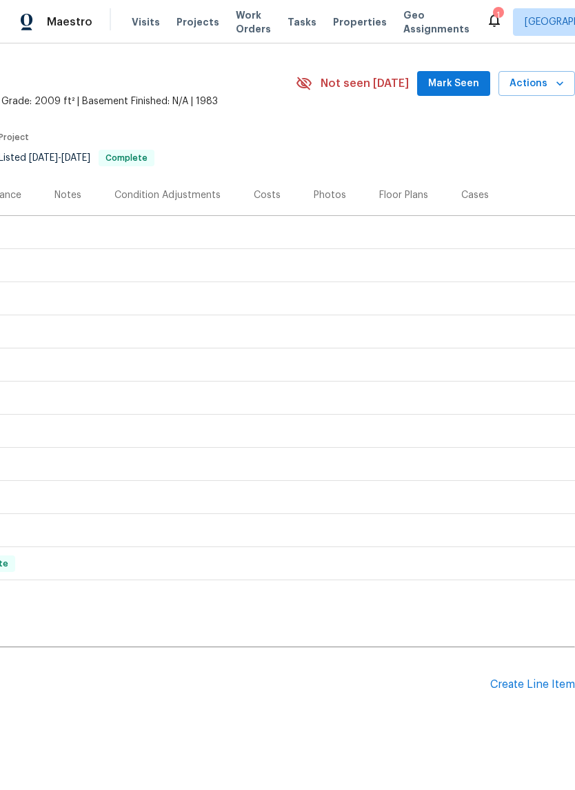
click at [534, 686] on div "Create Line Item" at bounding box center [532, 684] width 85 height 13
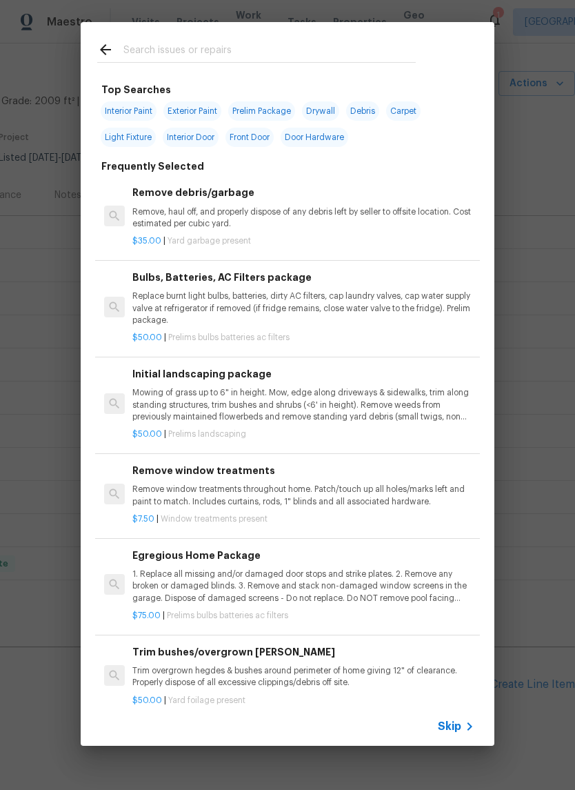
click at [224, 48] on input "text" at bounding box center [269, 51] width 292 height 21
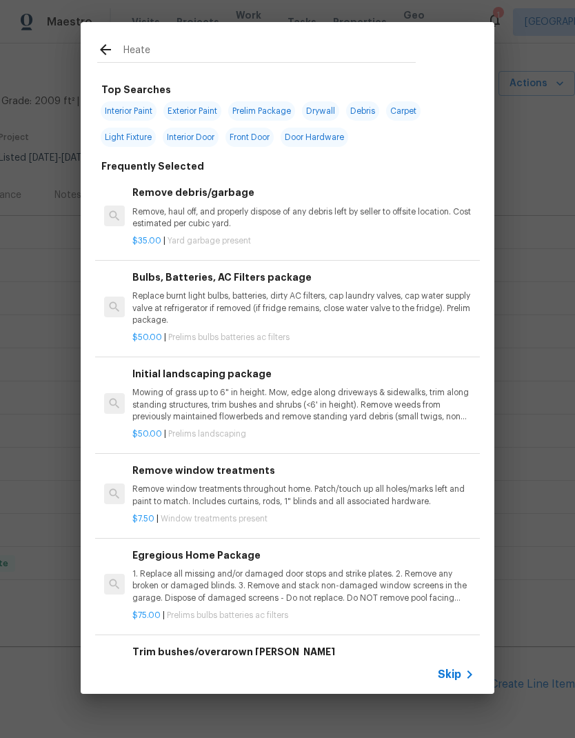
type input "Heater"
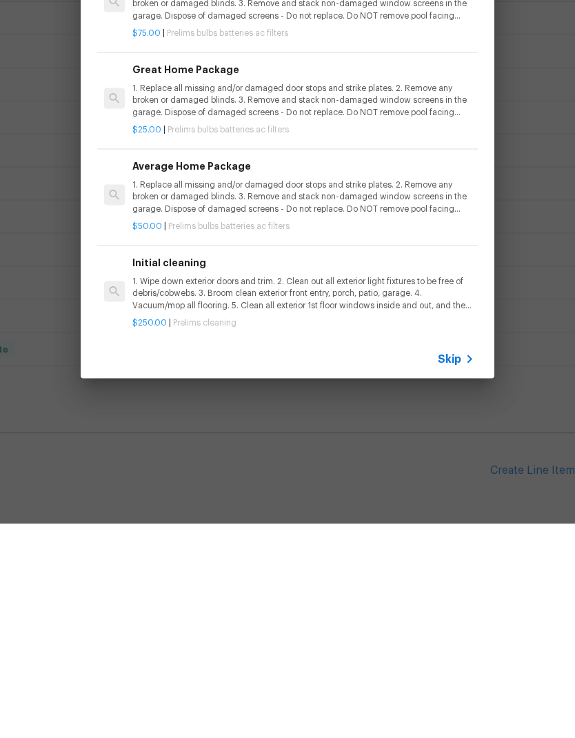
scroll to position [55, 0]
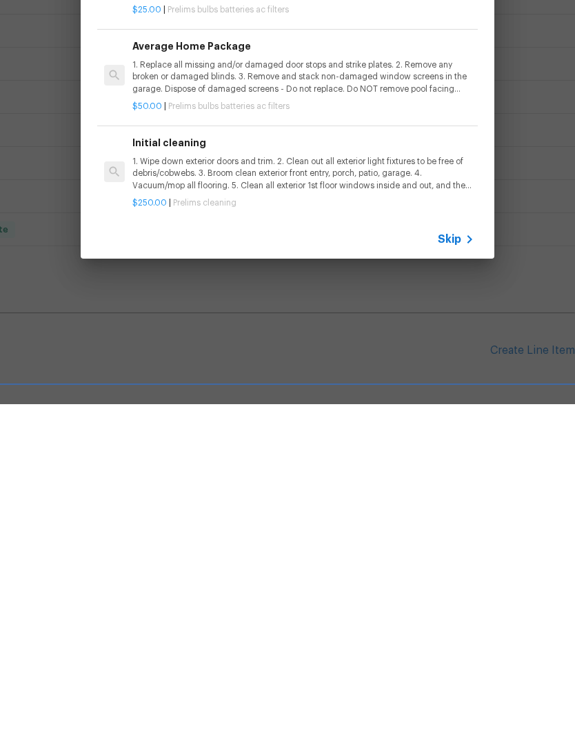
click at [456, 566] on span "Skip" at bounding box center [449, 573] width 23 height 14
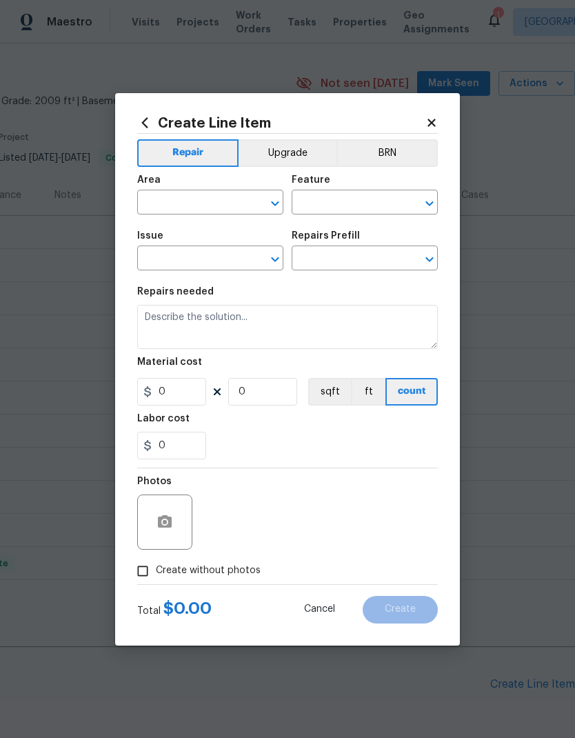
click at [206, 193] on input "text" at bounding box center [191, 203] width 108 height 21
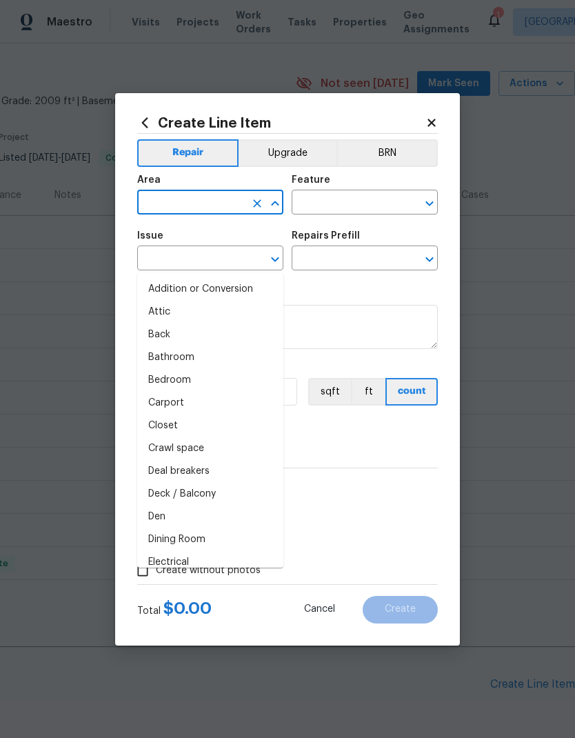
click at [199, 301] on li "Attic" at bounding box center [210, 312] width 146 height 23
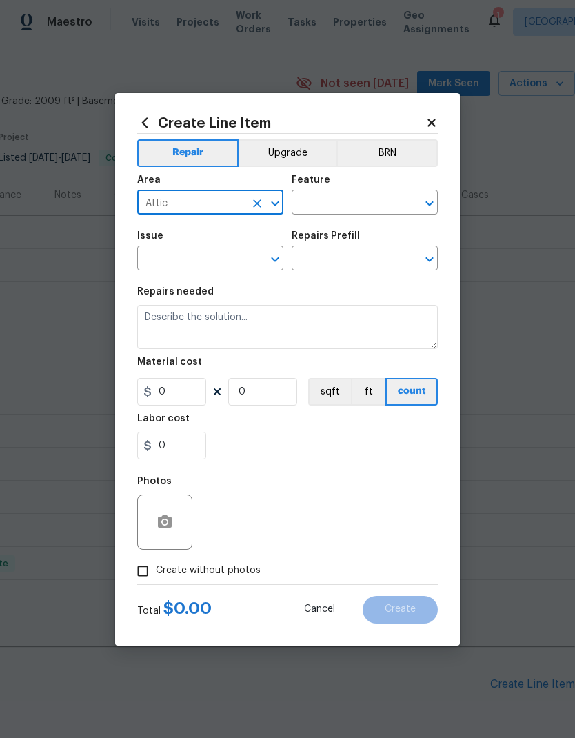
type input "Attic"
click at [373, 198] on input "text" at bounding box center [346, 203] width 108 height 21
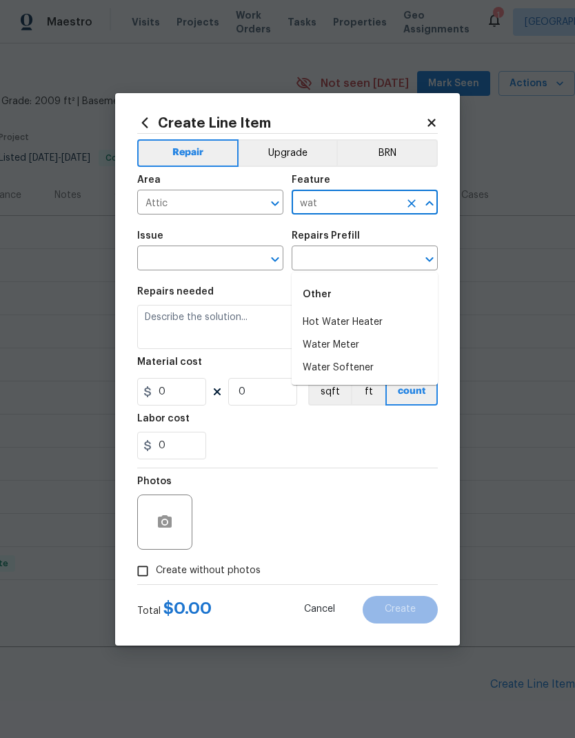
click at [386, 311] on li "Hot Water Heater" at bounding box center [365, 322] width 146 height 23
type input "Hot Water Heater"
click at [218, 261] on input "text" at bounding box center [191, 259] width 108 height 21
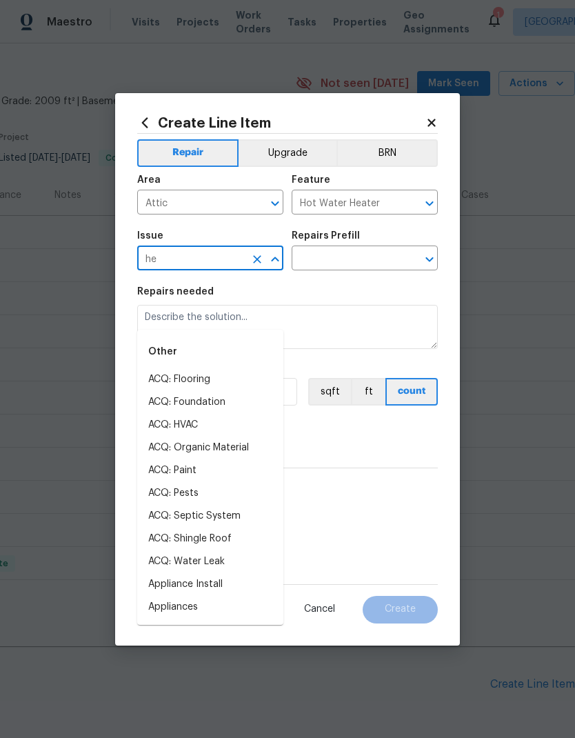
type input "h"
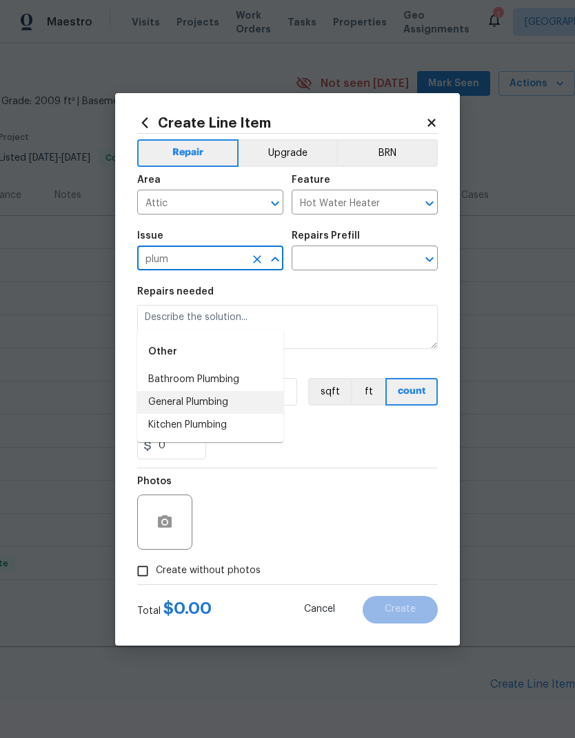
click at [227, 391] on li "General Plumbing" at bounding box center [210, 402] width 146 height 23
type input "General Plumbing"
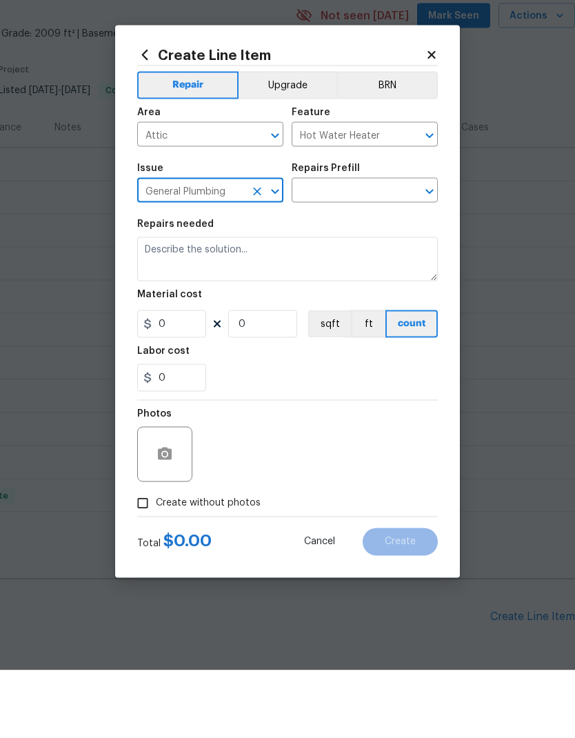
click at [355, 249] on input "text" at bounding box center [346, 259] width 108 height 21
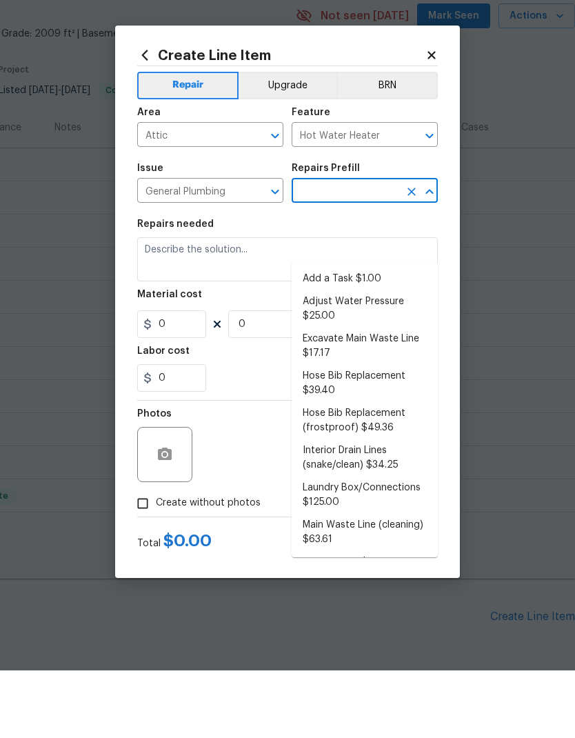
click at [384, 335] on li "Add a Task $1.00" at bounding box center [365, 346] width 146 height 23
type input "Add a Task $1.00"
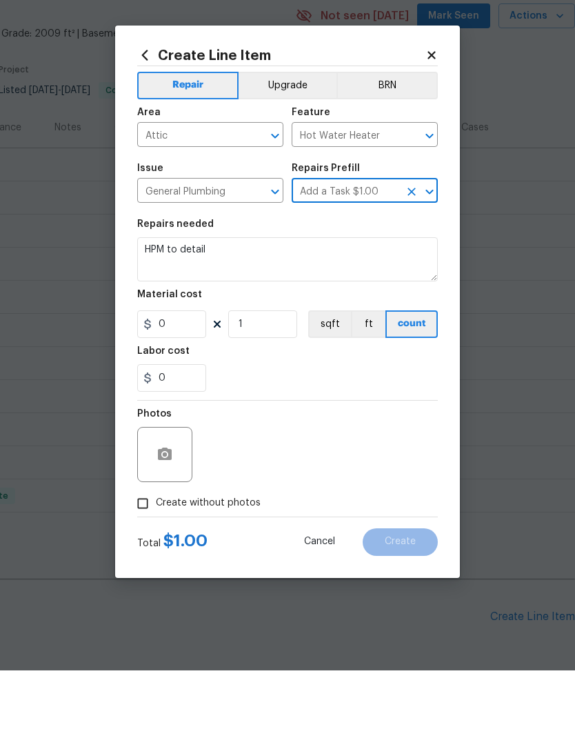
type input "Plumbing"
type textarea "HPM to detail"
type input "1"
type input "Add a Task $1.00"
type input "1"
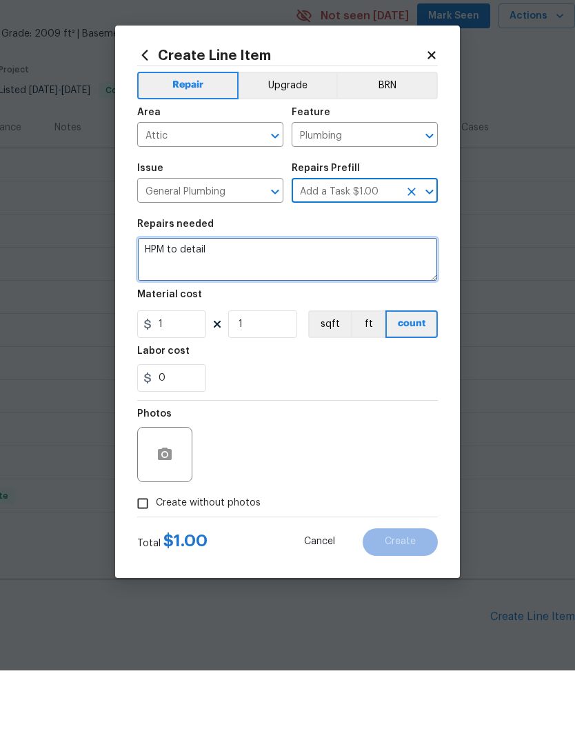
click at [306, 305] on textarea "HPM to detail" at bounding box center [287, 327] width 301 height 44
click at [305, 305] on textarea "HPM to detail" at bounding box center [287, 327] width 301 height 44
click at [302, 305] on textarea "HPM to detail" at bounding box center [287, 327] width 301 height 44
type textarea "HPM"
type textarea "Inspect water heater and ensure it's operating"
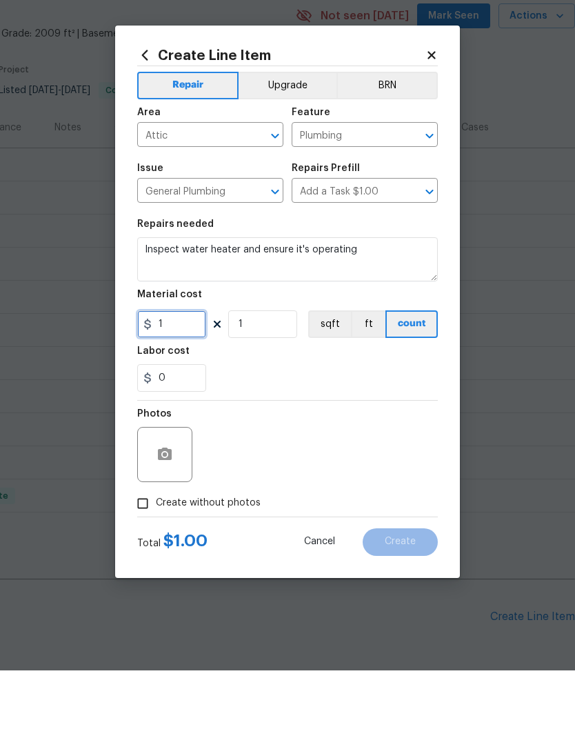
click at [188, 378] on input "1" at bounding box center [171, 392] width 69 height 28
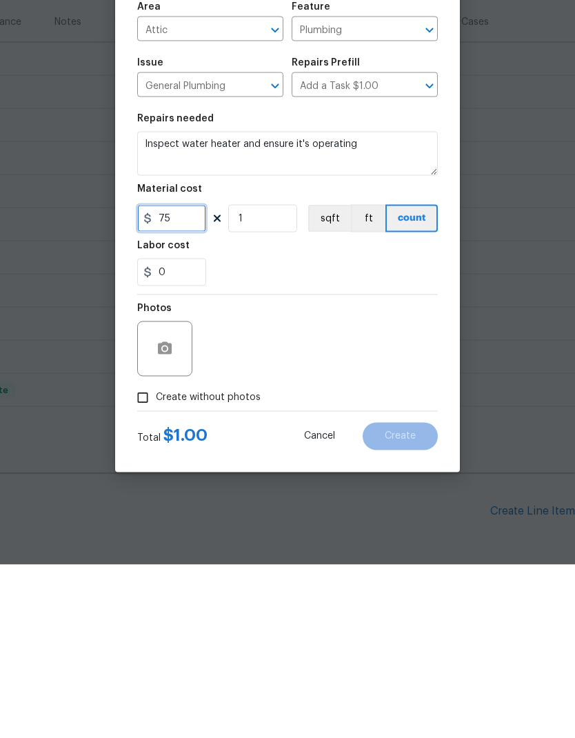
type input "75"
click at [292, 468] on div "Photos" at bounding box center [287, 513] width 301 height 90
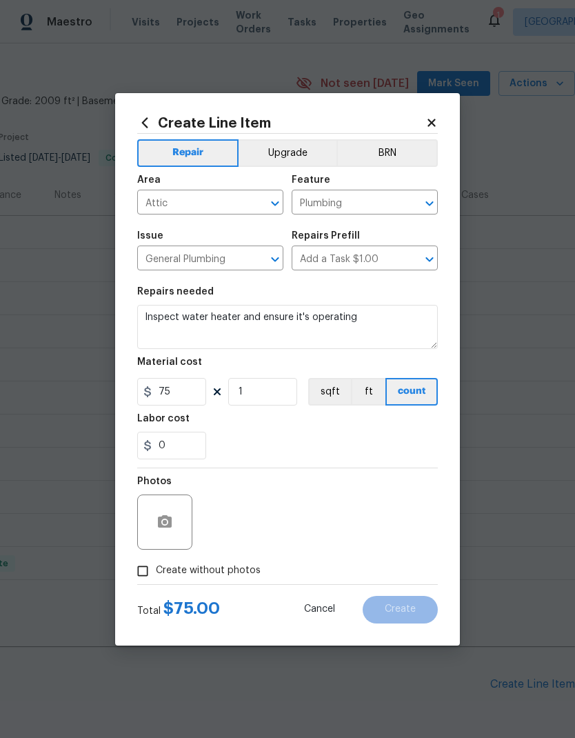
click at [223, 576] on span "Create without photos" at bounding box center [208, 571] width 105 height 14
click at [156, 576] on input "Create without photos" at bounding box center [143, 571] width 26 height 26
checkbox input "true"
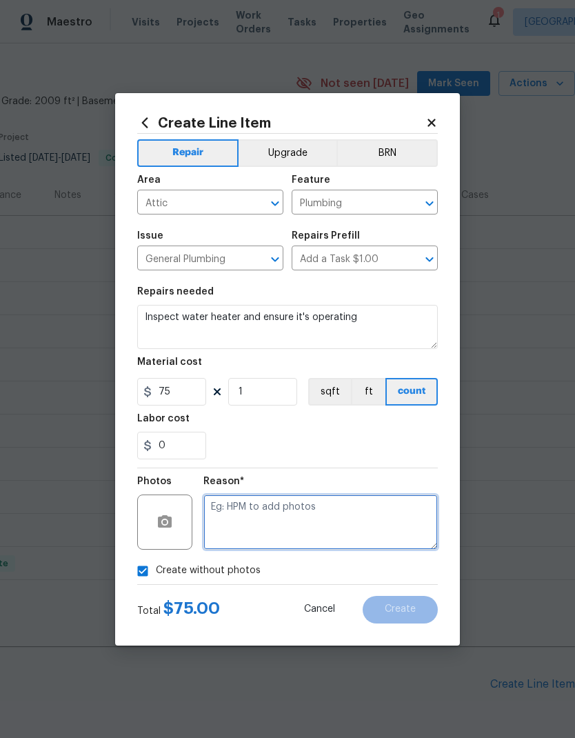
click at [312, 531] on textarea at bounding box center [321, 522] width 235 height 55
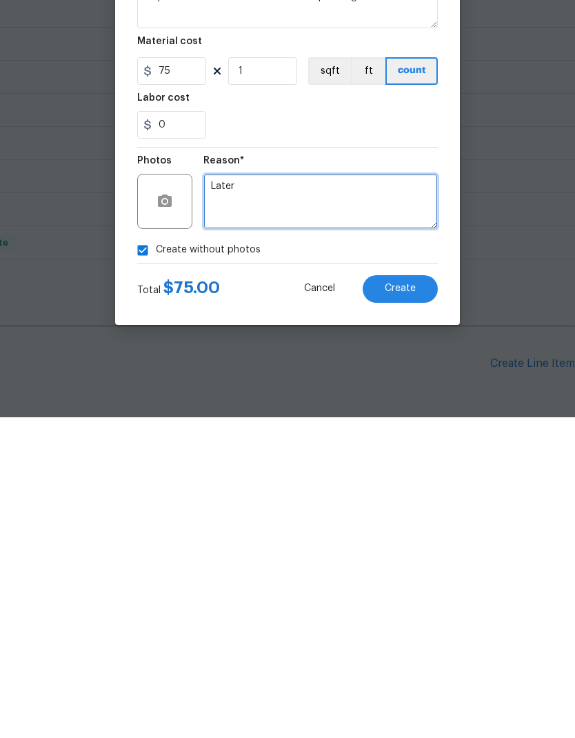
type textarea "Later"
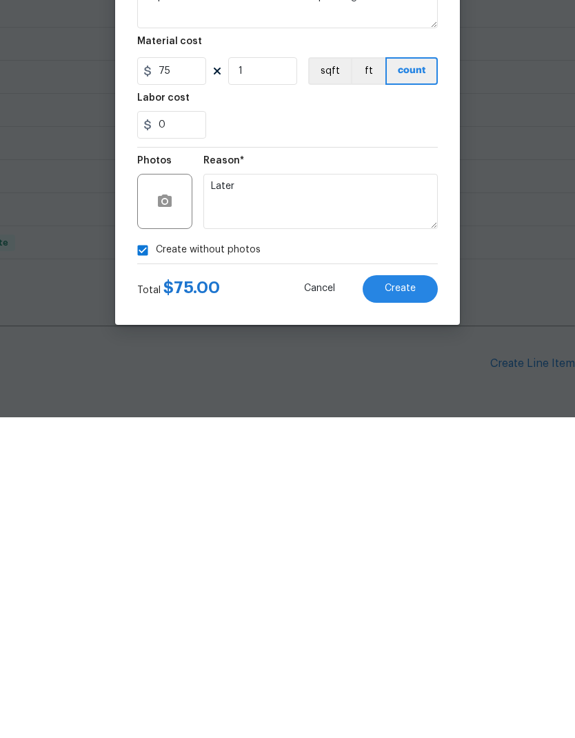
click at [405, 596] on button "Create" at bounding box center [400, 610] width 75 height 28
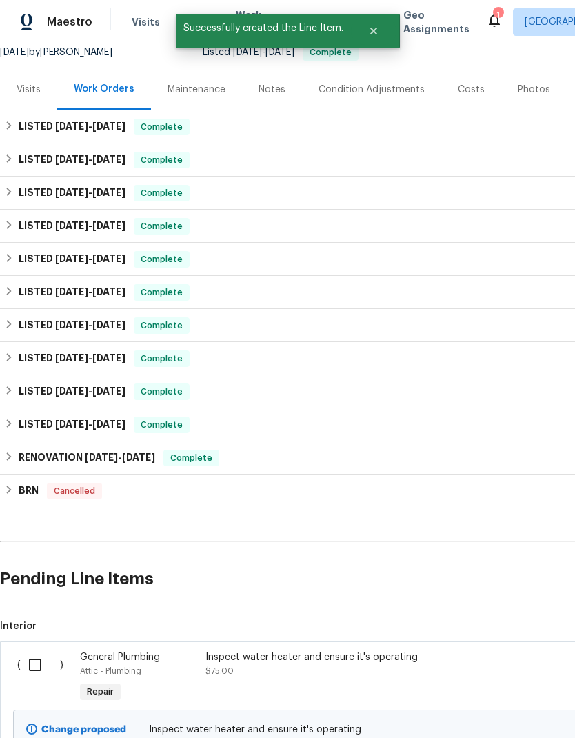
scroll to position [140, 0]
click at [32, 651] on input "checkbox" at bounding box center [40, 665] width 39 height 29
checkbox input "true"
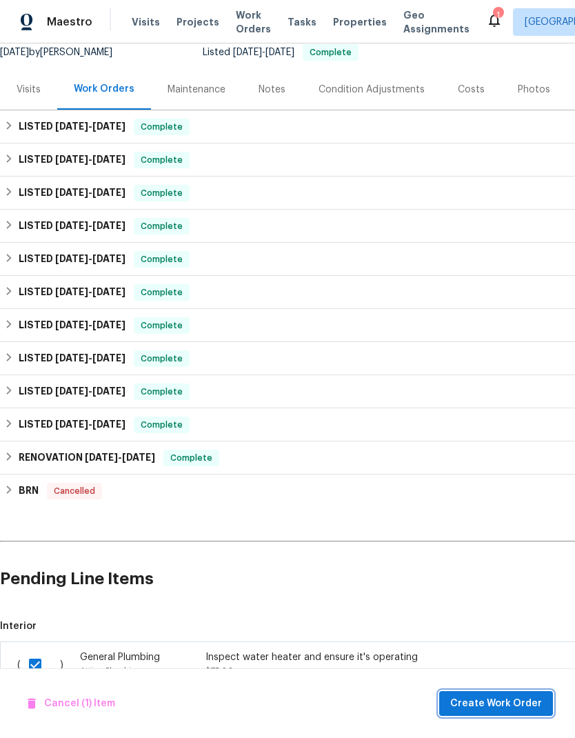
click at [519, 704] on span "Create Work Order" at bounding box center [496, 703] width 92 height 17
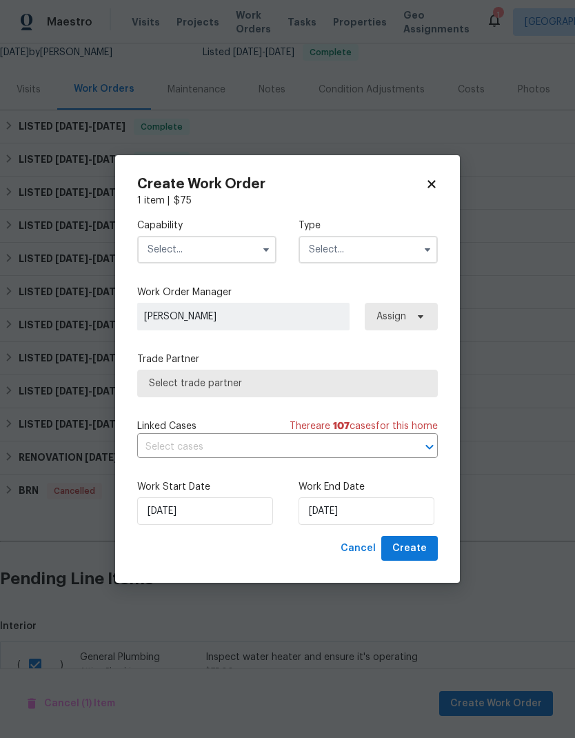
click at [226, 254] on input "text" at bounding box center [206, 250] width 139 height 28
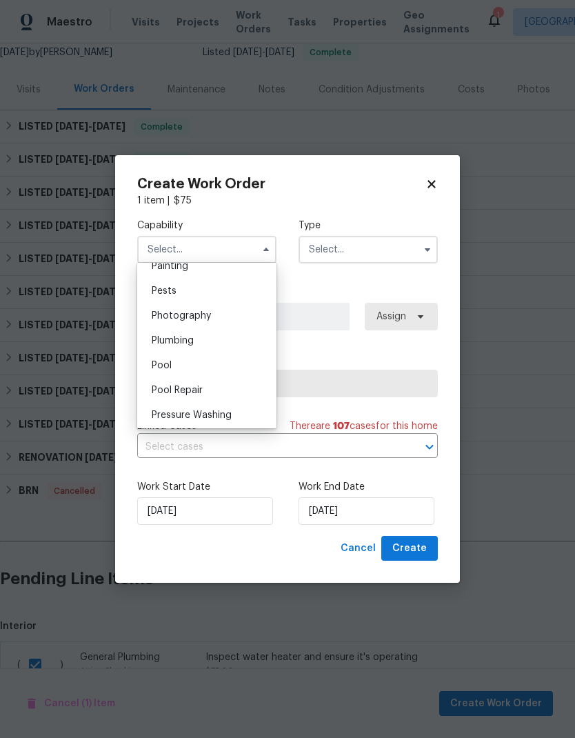
scroll to position [1175, 0]
click at [208, 342] on div "Plumbing" at bounding box center [207, 337] width 132 height 25
type input "Plumbing"
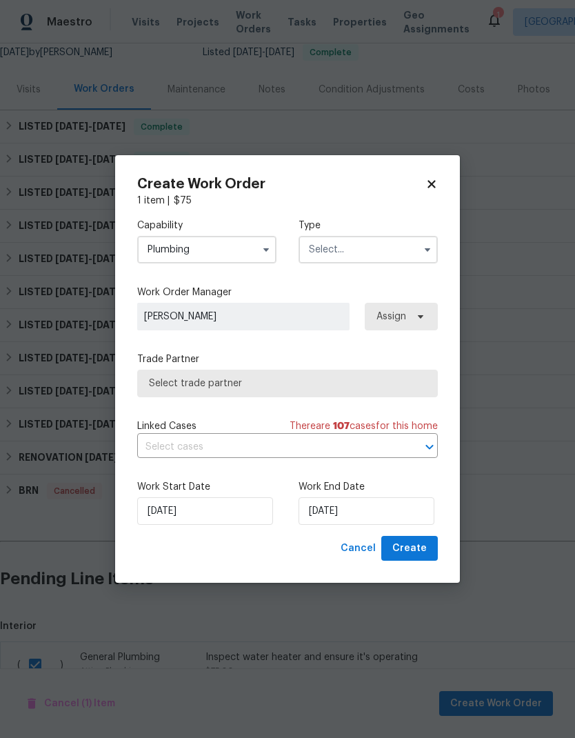
click at [367, 250] on input "text" at bounding box center [368, 250] width 139 height 28
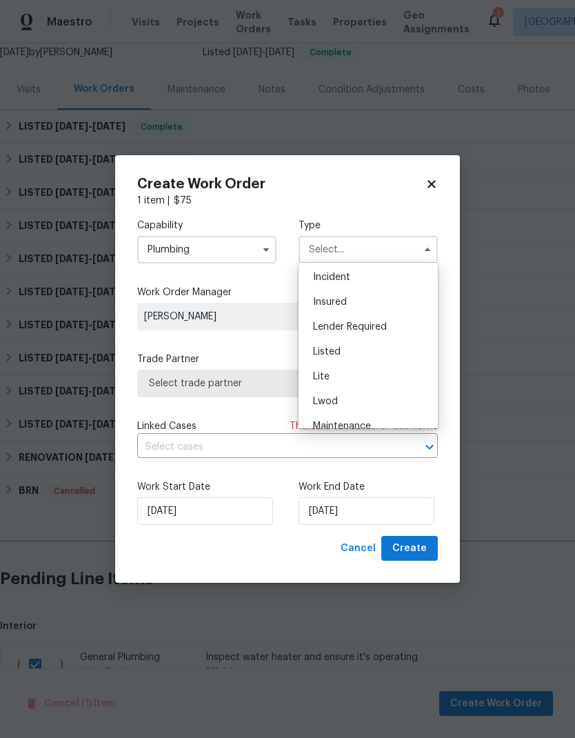
scroll to position [83, 0]
click at [355, 350] on div "Listed" at bounding box center [368, 345] width 132 height 25
type input "Listed"
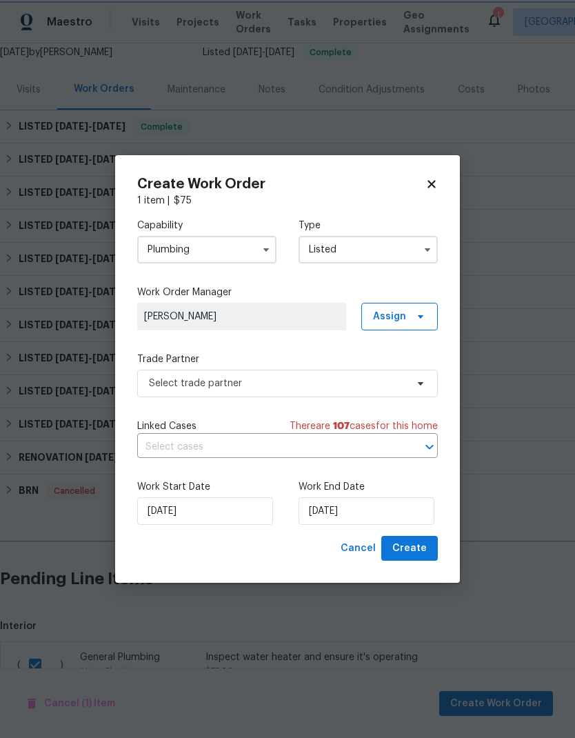
scroll to position [0, 0]
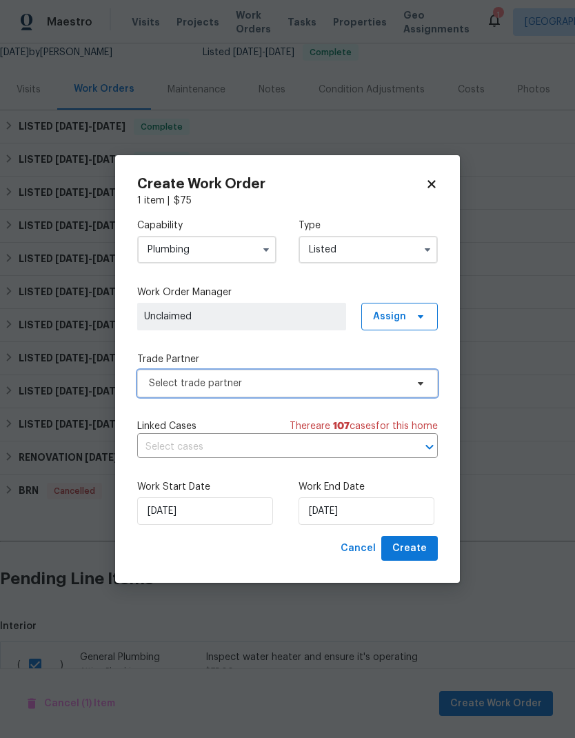
click at [310, 381] on span "Select trade partner" at bounding box center [277, 384] width 257 height 14
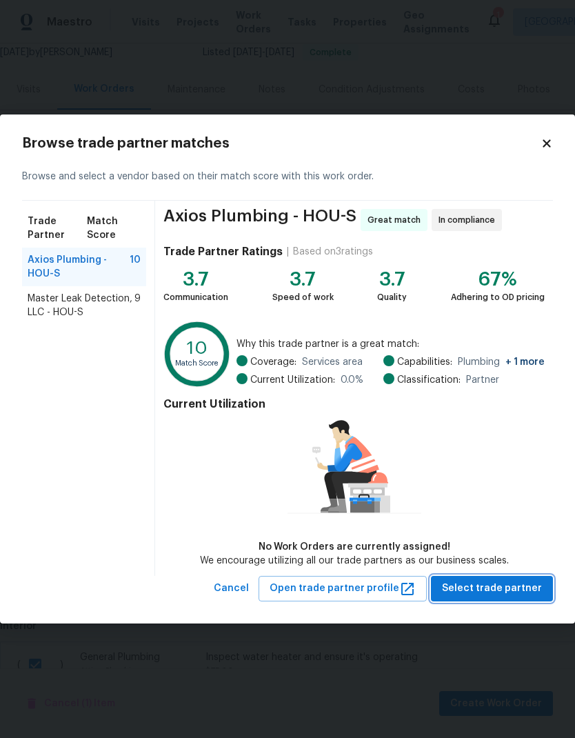
click at [517, 597] on span "Select trade partner" at bounding box center [492, 588] width 100 height 17
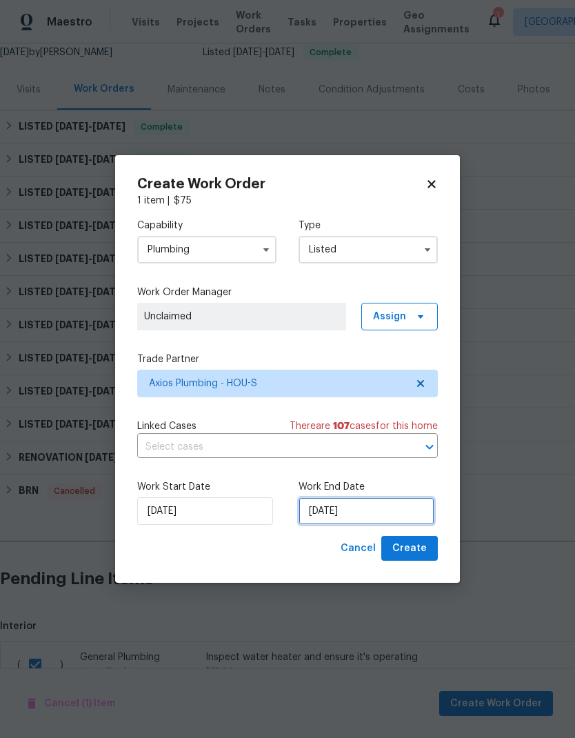
click at [380, 509] on input "[DATE]" at bounding box center [367, 511] width 136 height 28
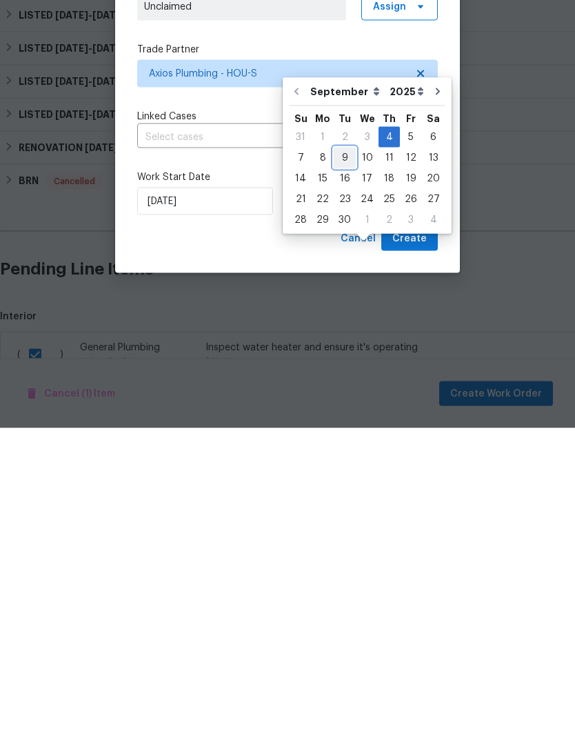
click at [344, 458] on div "9" at bounding box center [345, 467] width 22 height 19
type input "9/9/2025"
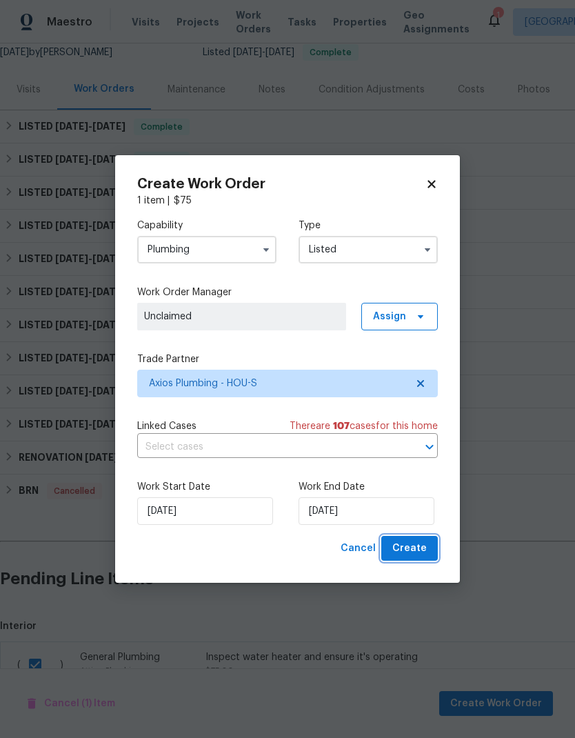
click at [414, 544] on span "Create" at bounding box center [410, 548] width 34 height 17
checkbox input "false"
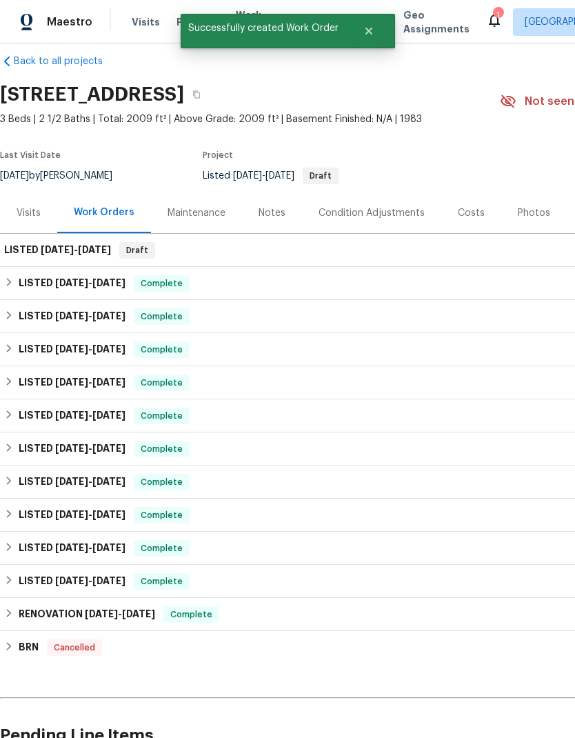
scroll to position [17, 0]
click at [372, 242] on div "LISTED 9/4/25 - 9/9/25 Draft" at bounding box center [389, 250] width 771 height 17
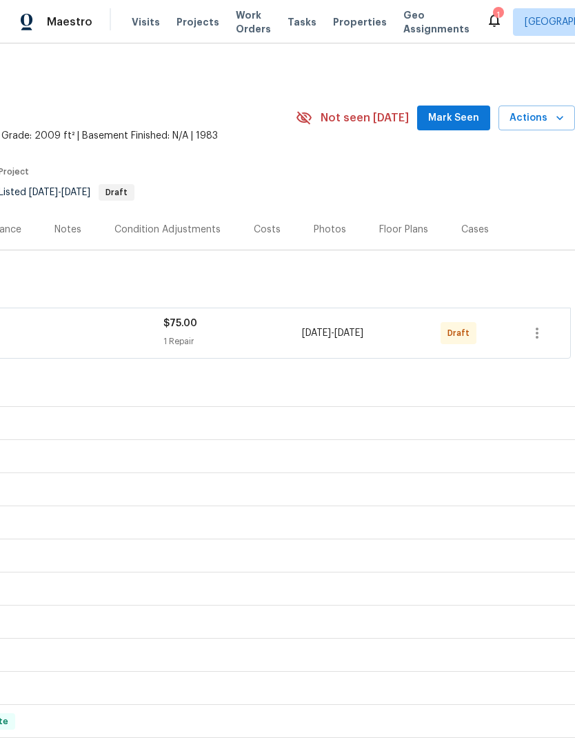
scroll to position [0, 204]
click at [545, 329] on icon "button" at bounding box center [537, 333] width 17 height 17
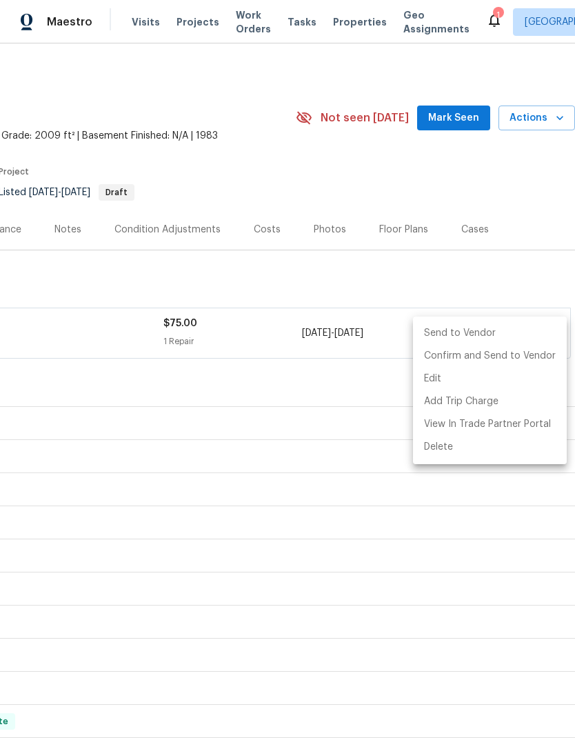
click at [472, 340] on li "Send to Vendor" at bounding box center [490, 333] width 154 height 23
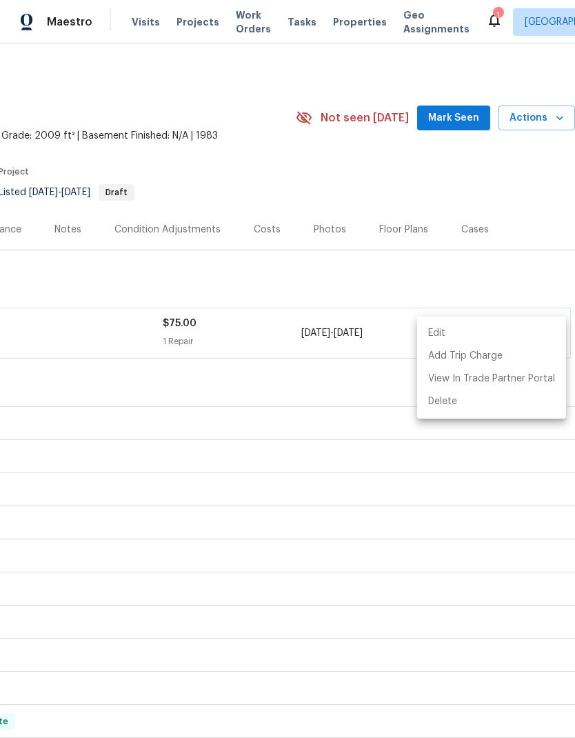
click at [482, 277] on div at bounding box center [287, 369] width 575 height 738
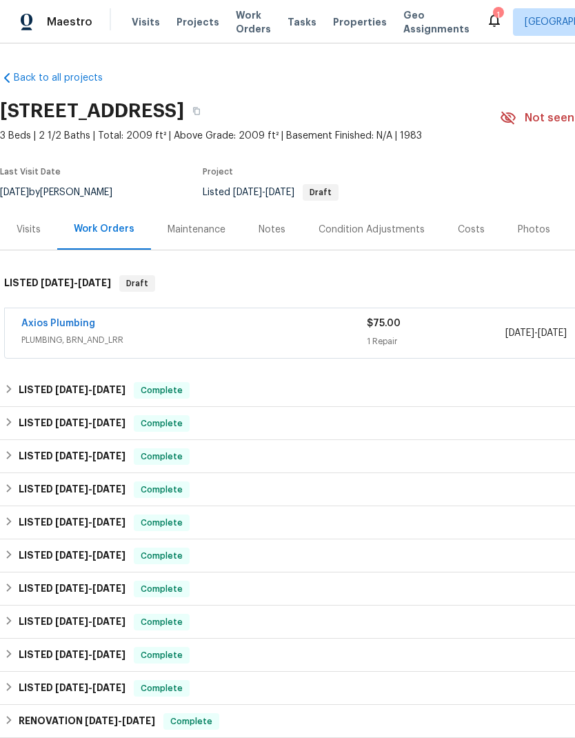
scroll to position [0, 0]
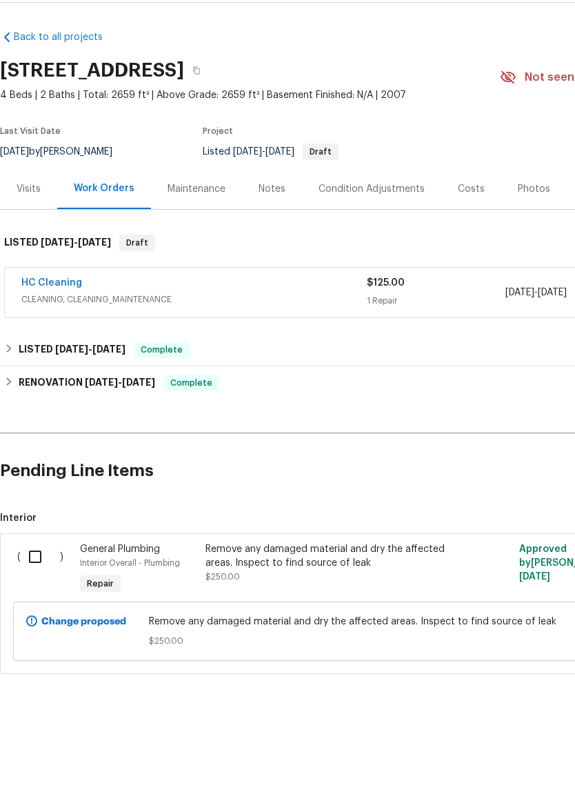
scroll to position [19, 0]
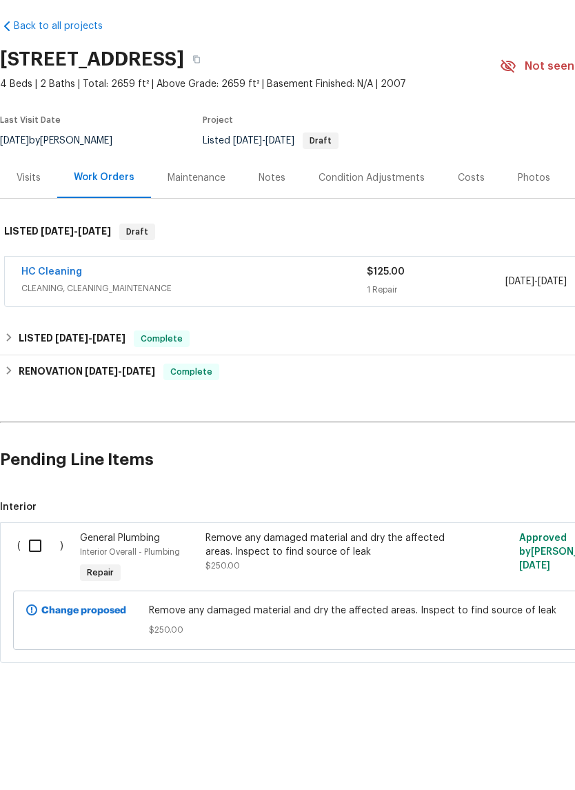
click at [43, 583] on input "checkbox" at bounding box center [40, 597] width 39 height 29
checkbox input "true"
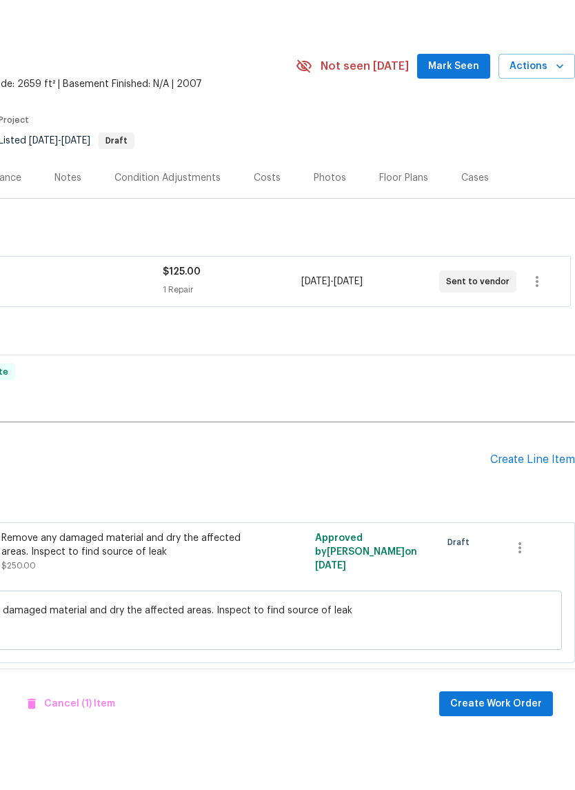
scroll to position [0, 204]
click at [515, 747] on span "Create Work Order" at bounding box center [496, 755] width 92 height 17
